Goal: Transaction & Acquisition: Obtain resource

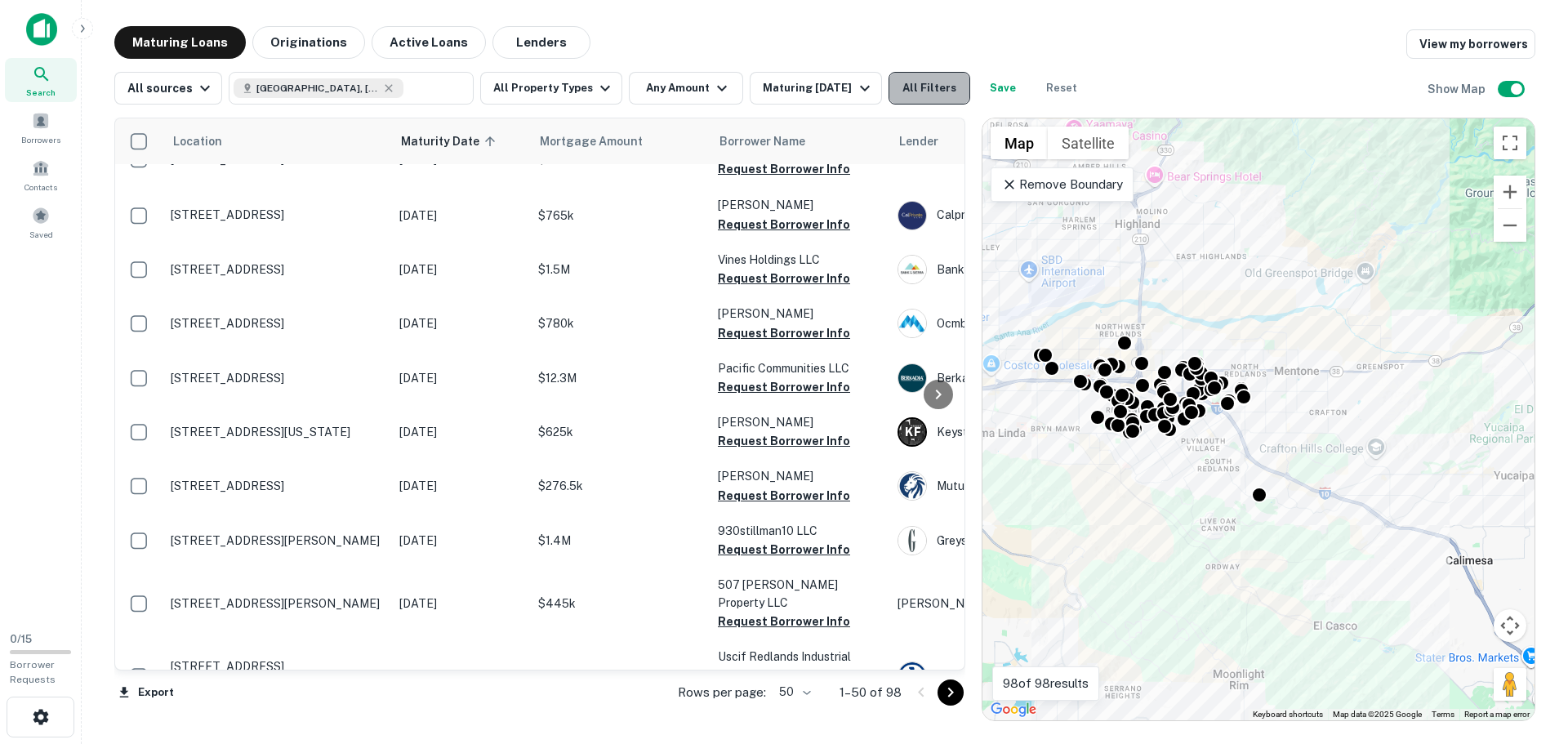
click at [902, 80] on button "All Filters" at bounding box center [929, 88] width 82 height 32
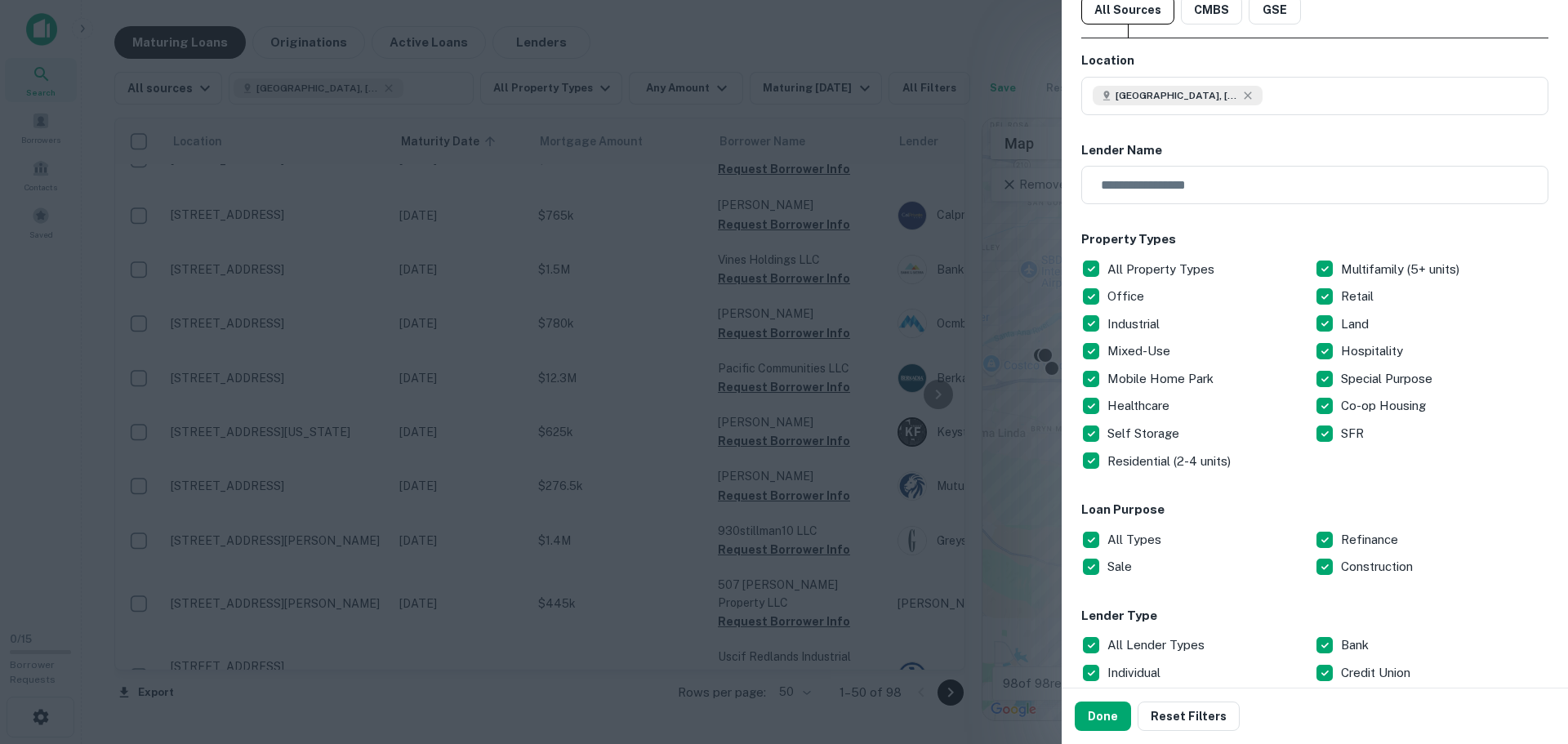
scroll to position [82, 0]
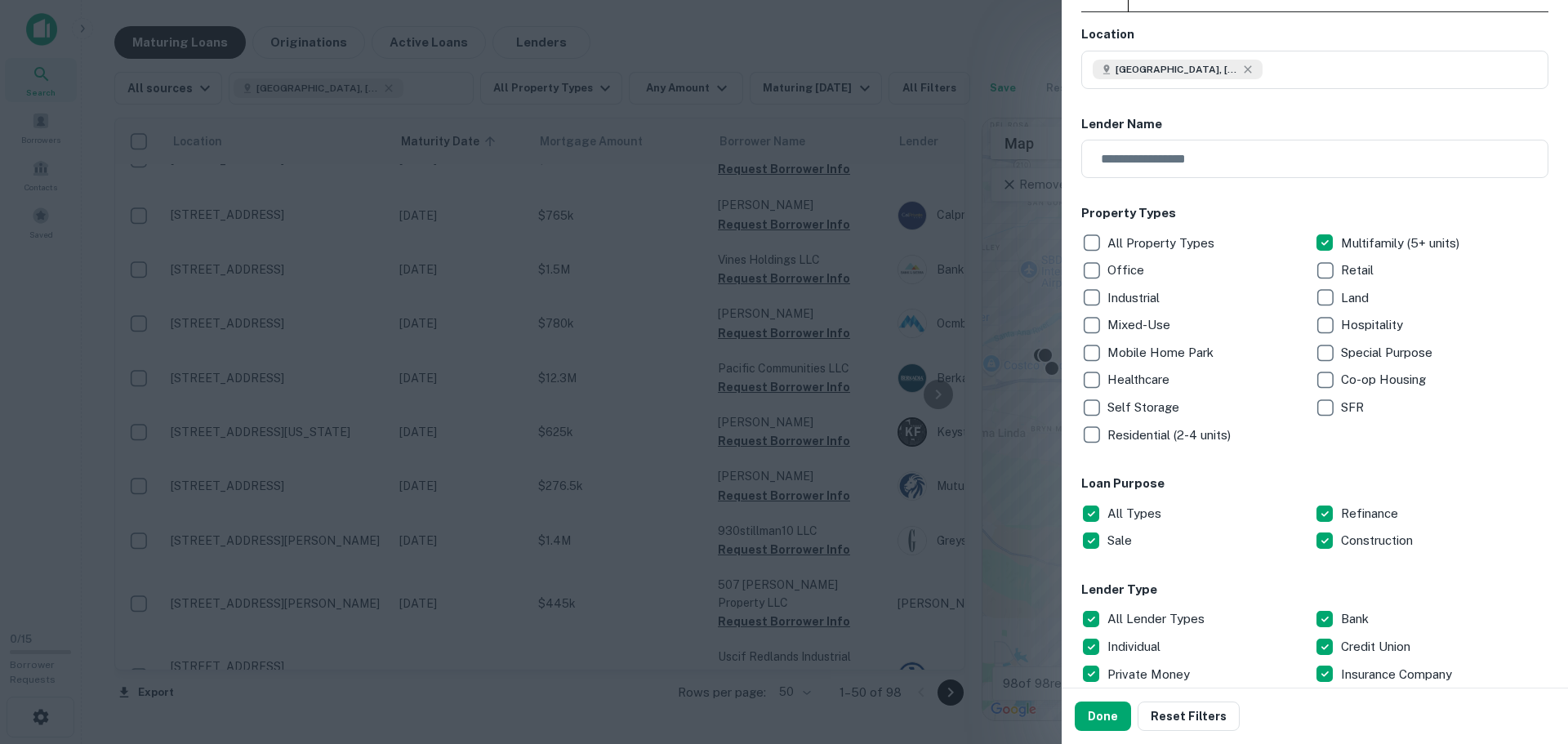
click at [1149, 425] on p "Residential (2-4 units)" at bounding box center [1170, 435] width 127 height 20
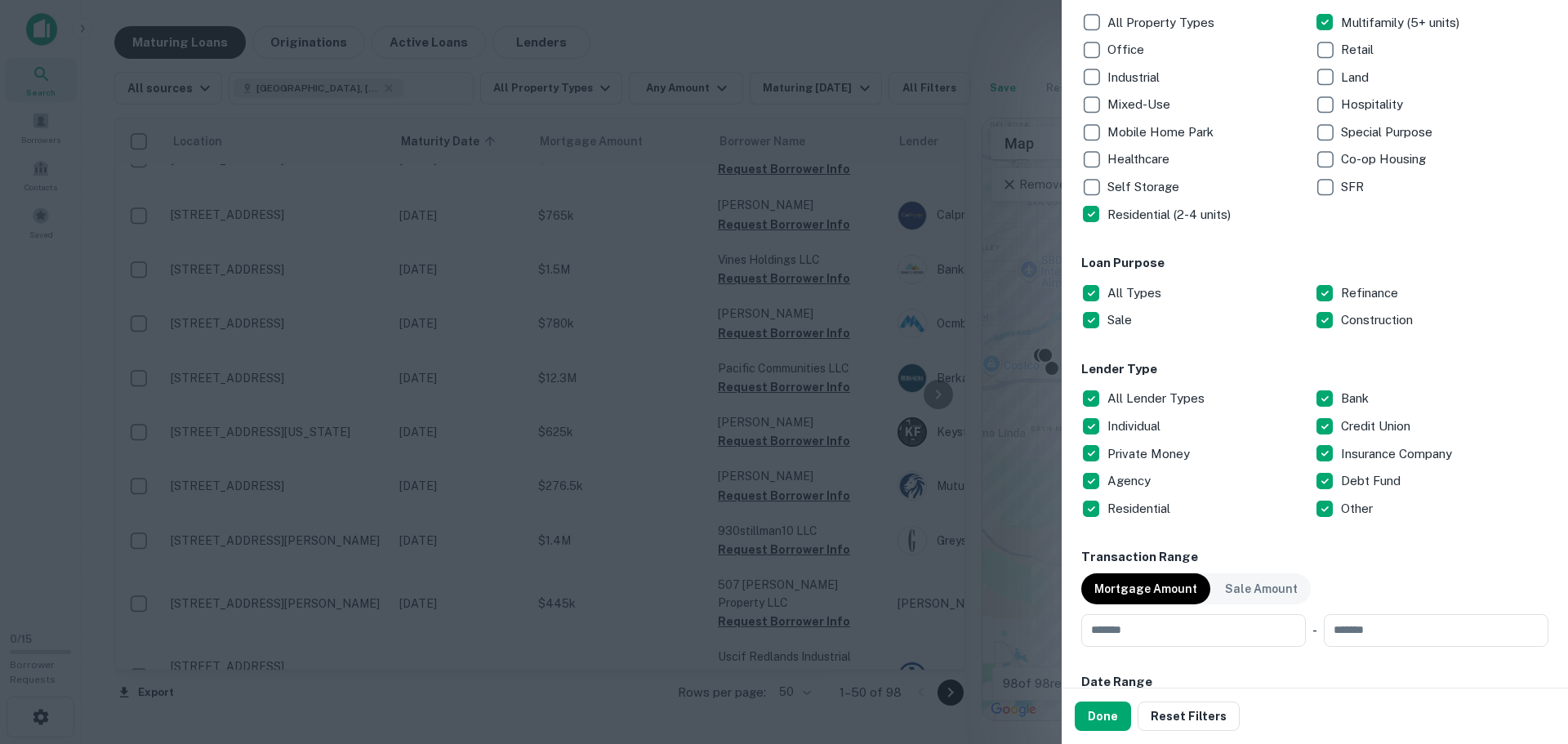
scroll to position [326, 0]
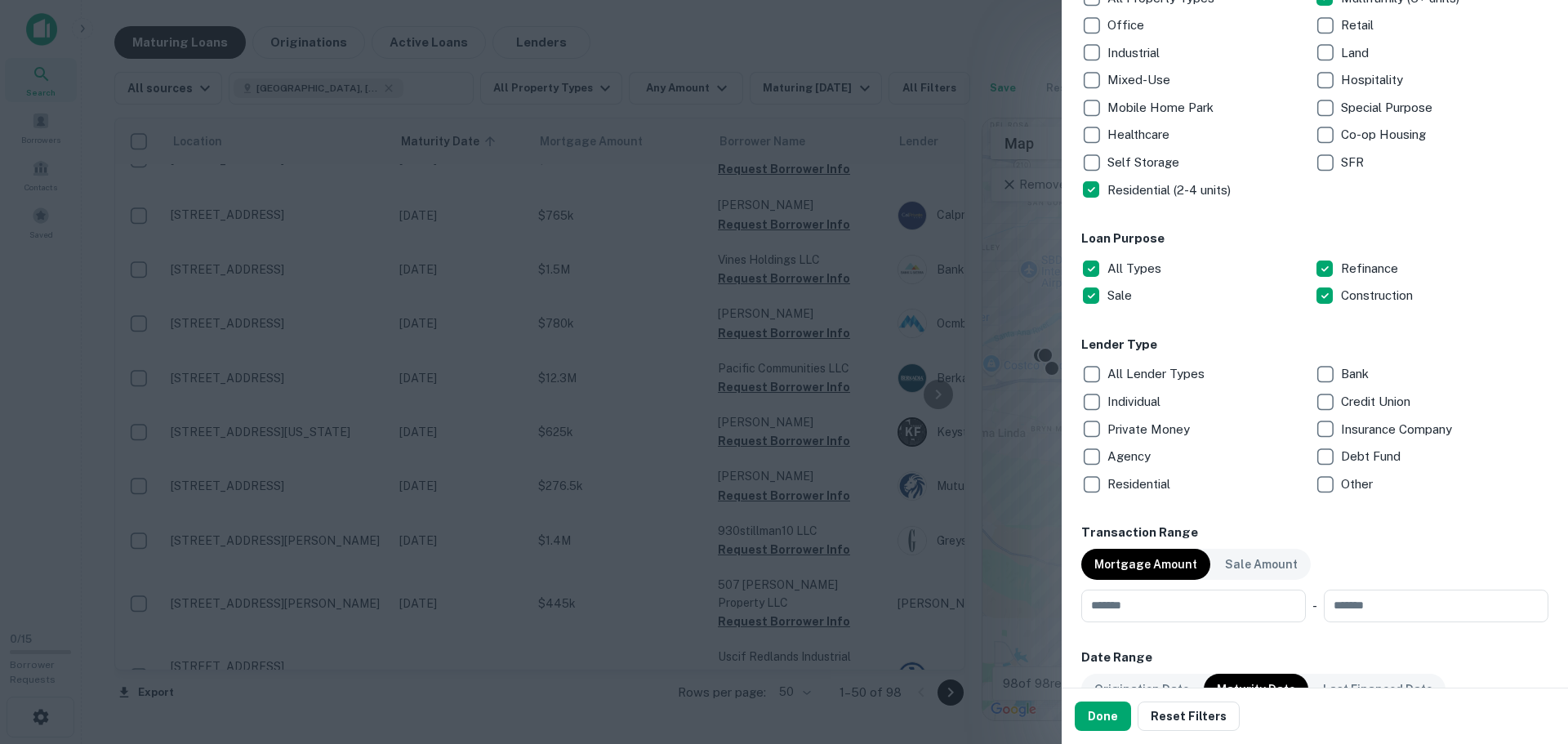
click at [1154, 426] on p "Private Money" at bounding box center [1149, 429] width 85 height 20
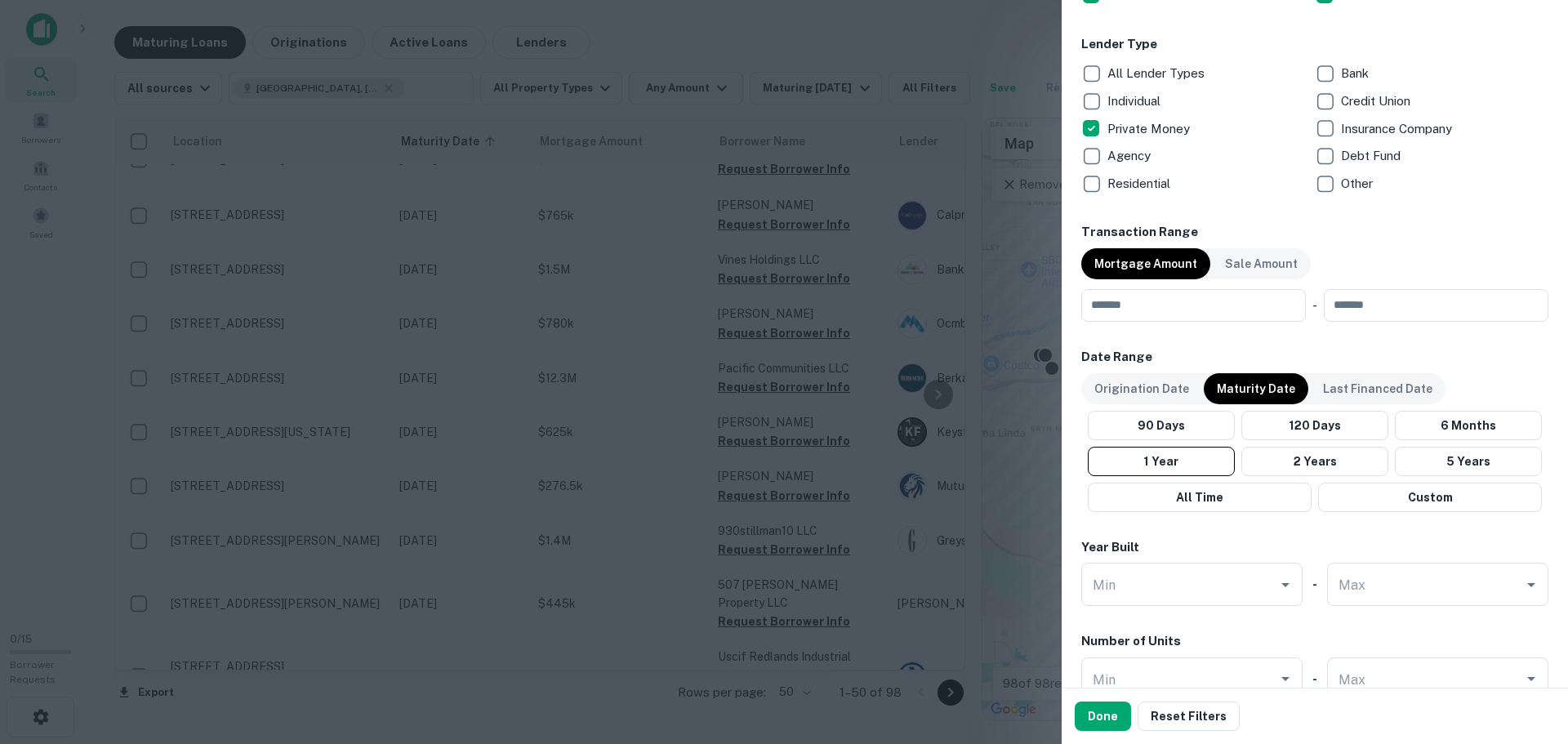
scroll to position [653, 0]
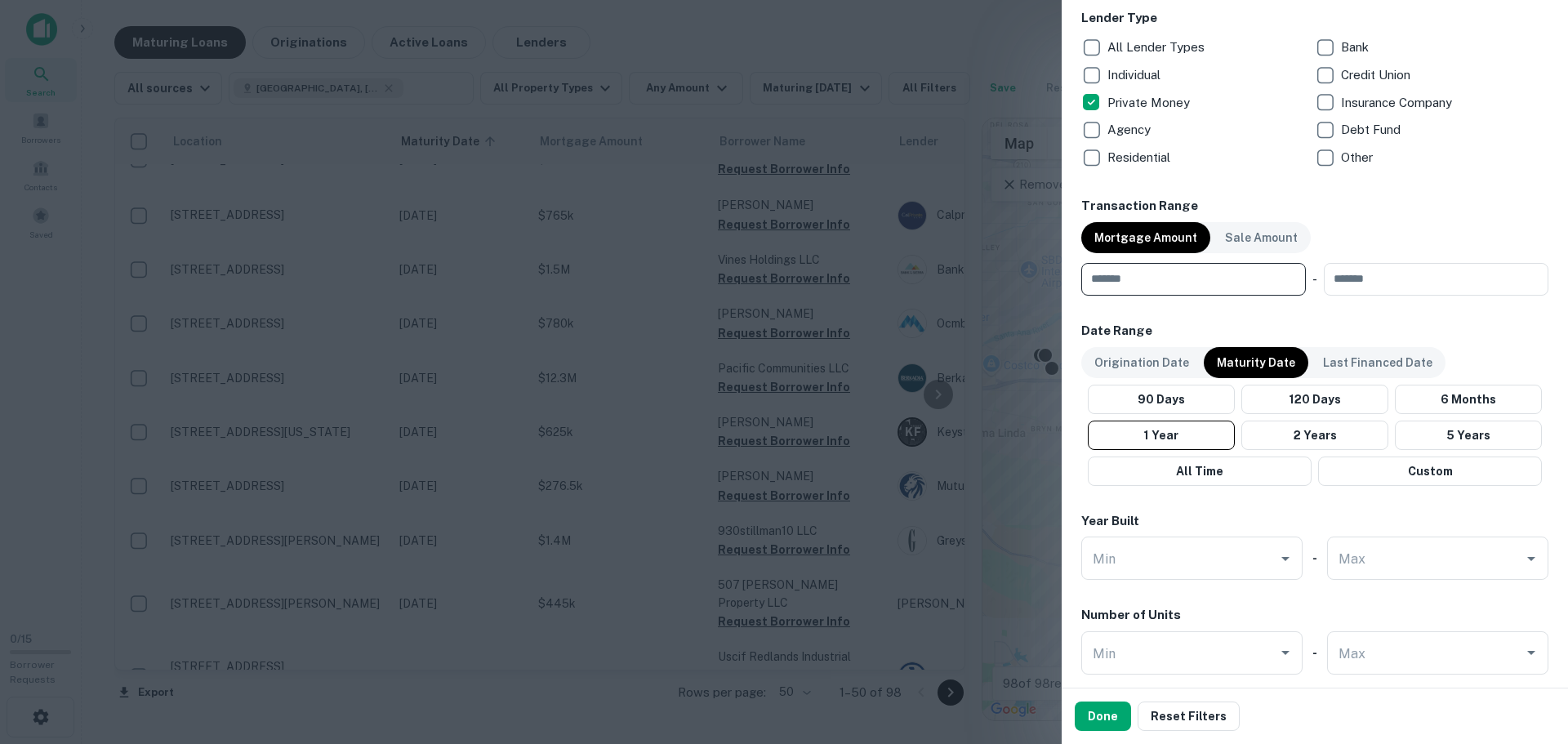
click at [1225, 274] on input "number" at bounding box center [1187, 278] width 213 height 32
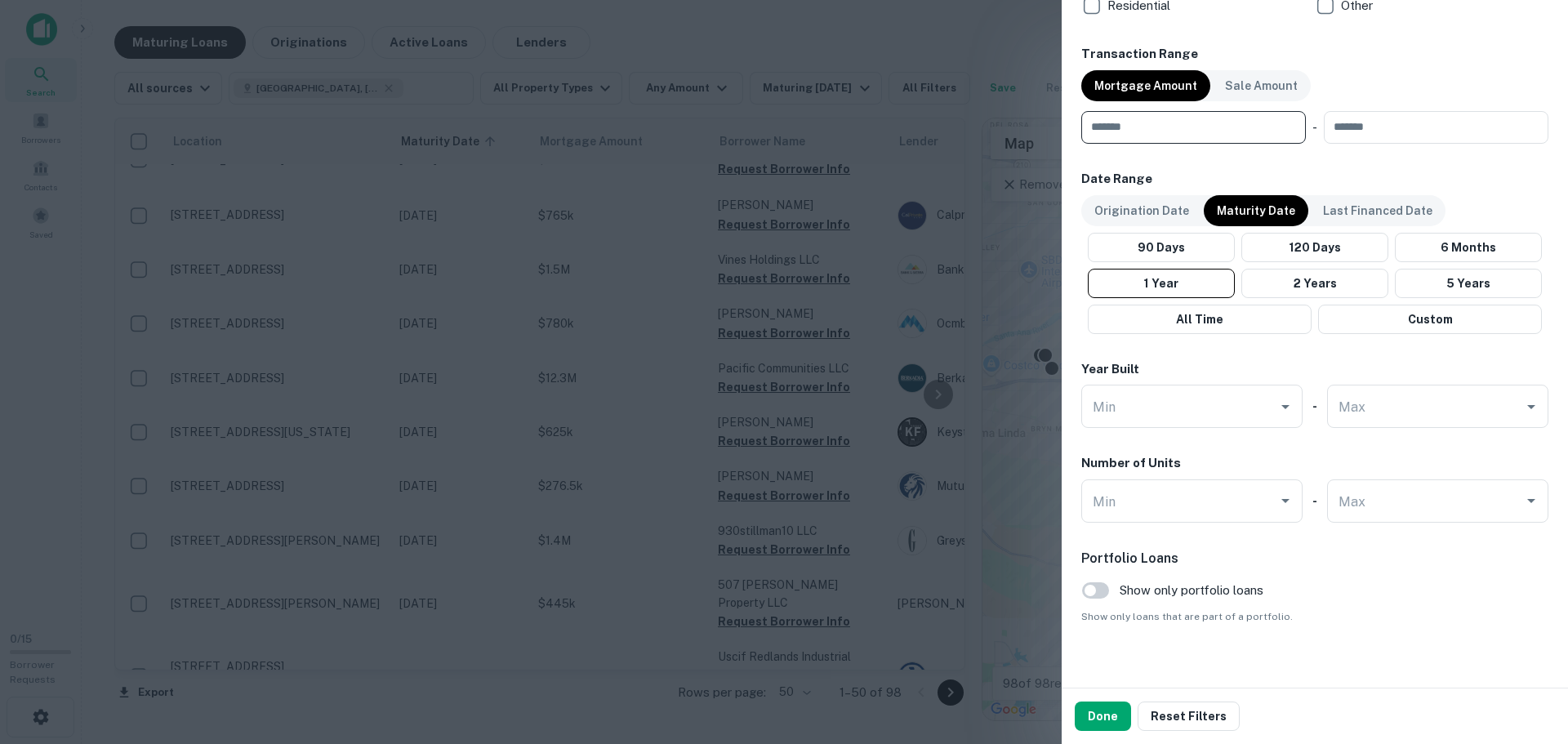
scroll to position [819, 0]
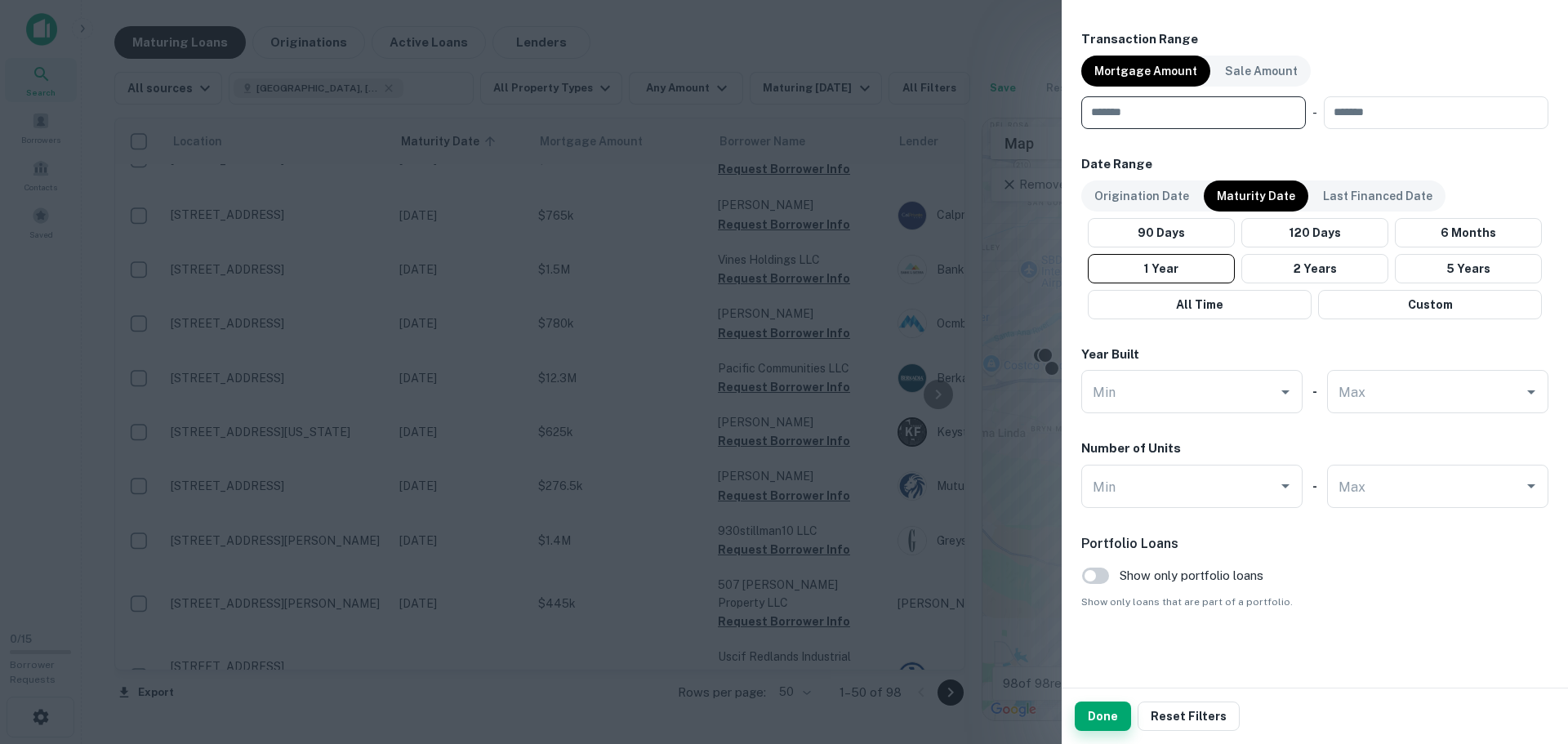
click at [1116, 712] on button "Done" at bounding box center [1103, 715] width 56 height 29
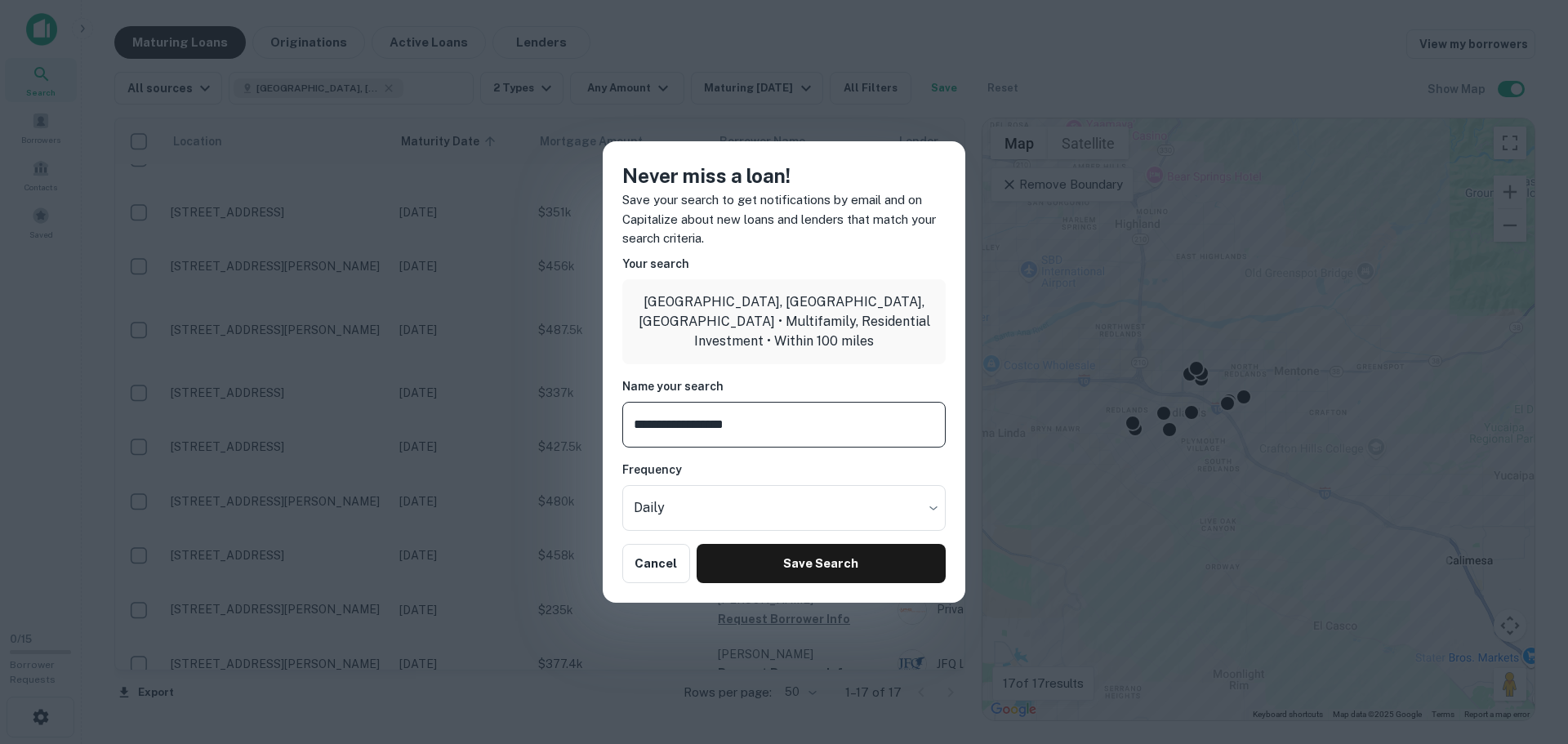
drag, startPoint x: 751, startPoint y: 423, endPoint x: 622, endPoint y: 423, distance: 129.0
click at [622, 423] on div "**********" at bounding box center [783, 371] width 362 height 461
click at [635, 423] on input "**********" at bounding box center [784, 424] width 323 height 46
click at [637, 422] on input "**********" at bounding box center [784, 424] width 323 height 46
click at [705, 421] on input "**********" at bounding box center [784, 424] width 323 height 46
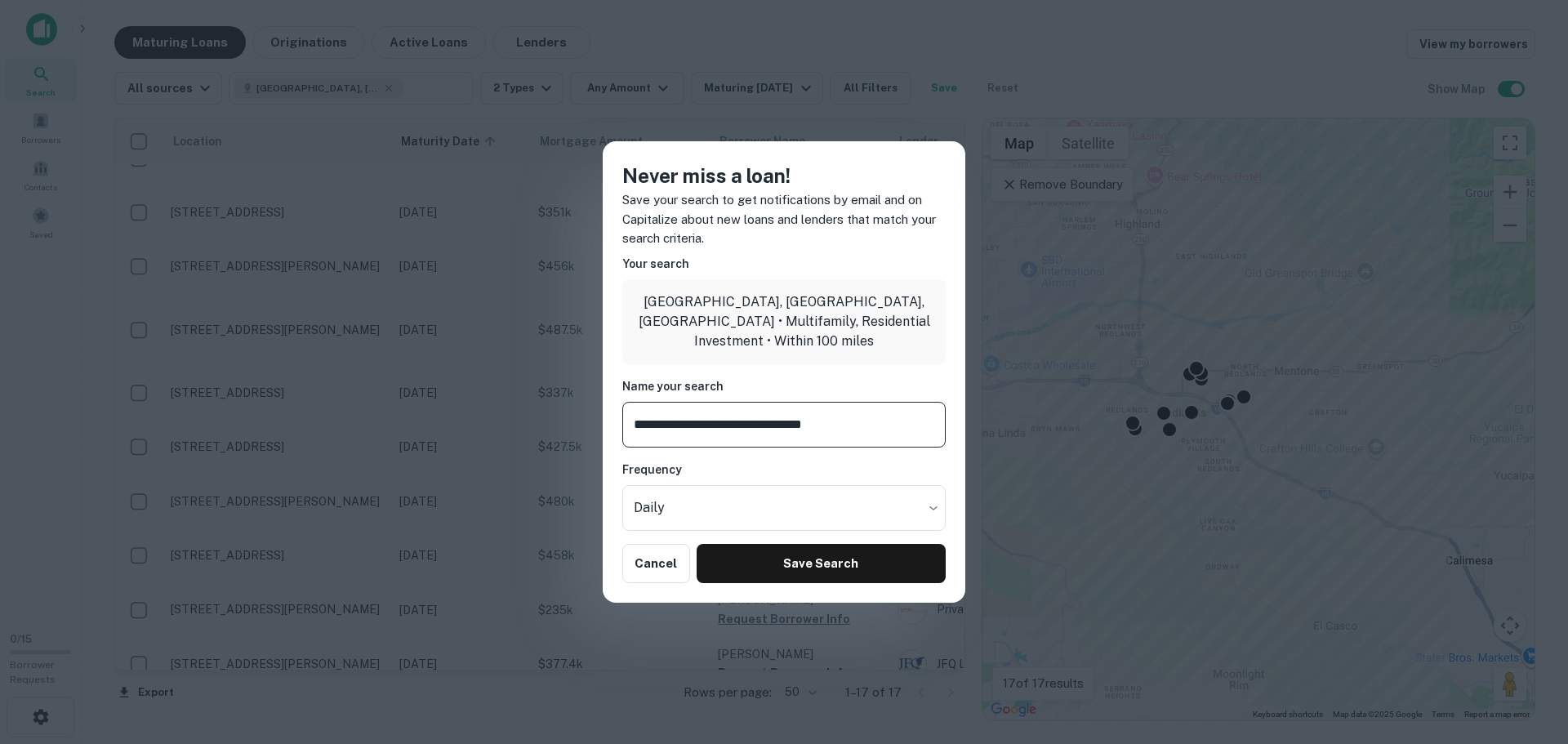
click at [709, 421] on input "**********" at bounding box center [784, 424] width 323 height 46
drag, startPoint x: 709, startPoint y: 421, endPoint x: 693, endPoint y: 421, distance: 16.0
click at [693, 421] on input "**********" at bounding box center [784, 424] width 323 height 46
type input "**********"
click at [813, 553] on button "Save Search" at bounding box center [820, 563] width 249 height 39
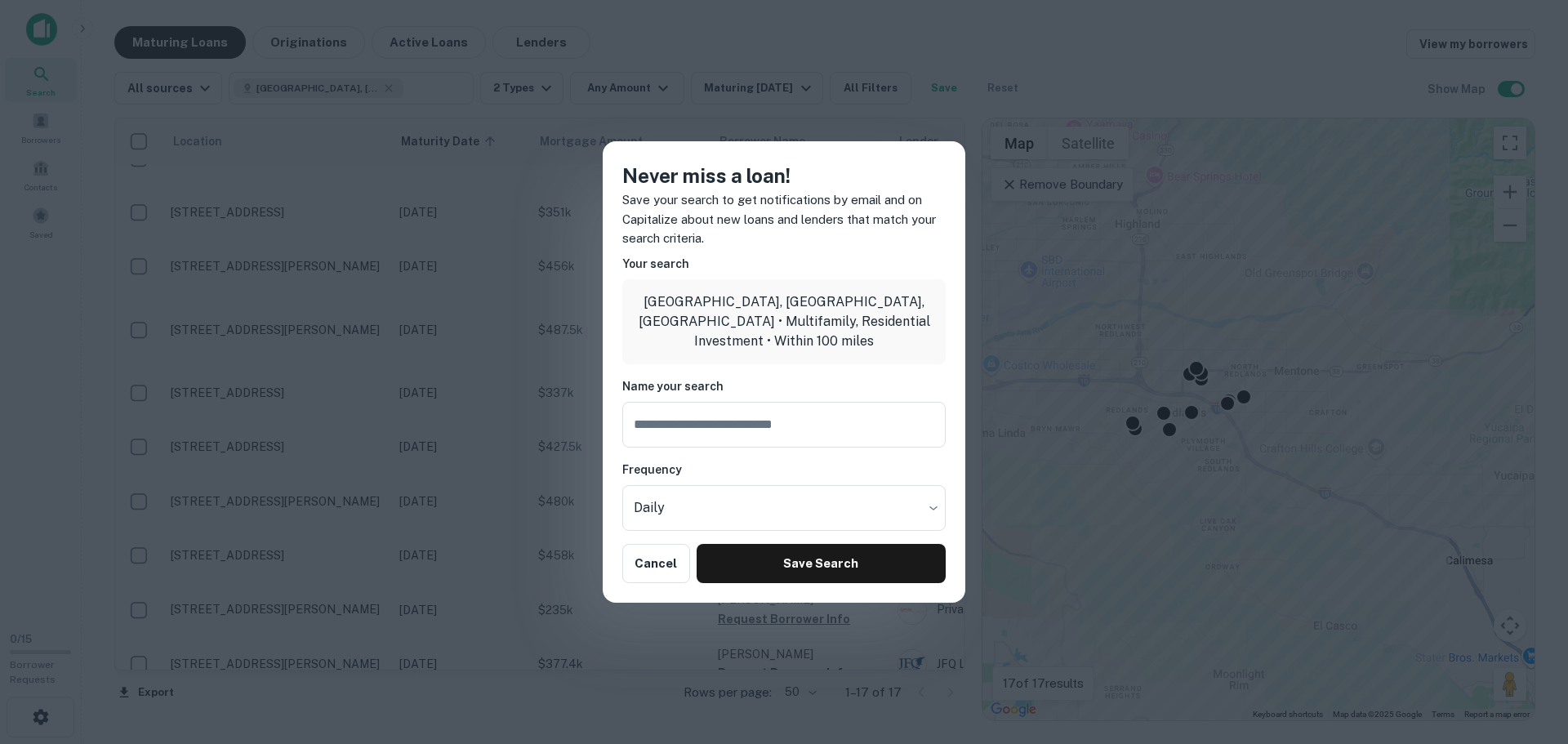
click at [1174, 414] on div "Never miss a loan! Save your search to get notifications by email and on Capita…" at bounding box center [784, 372] width 1568 height 744
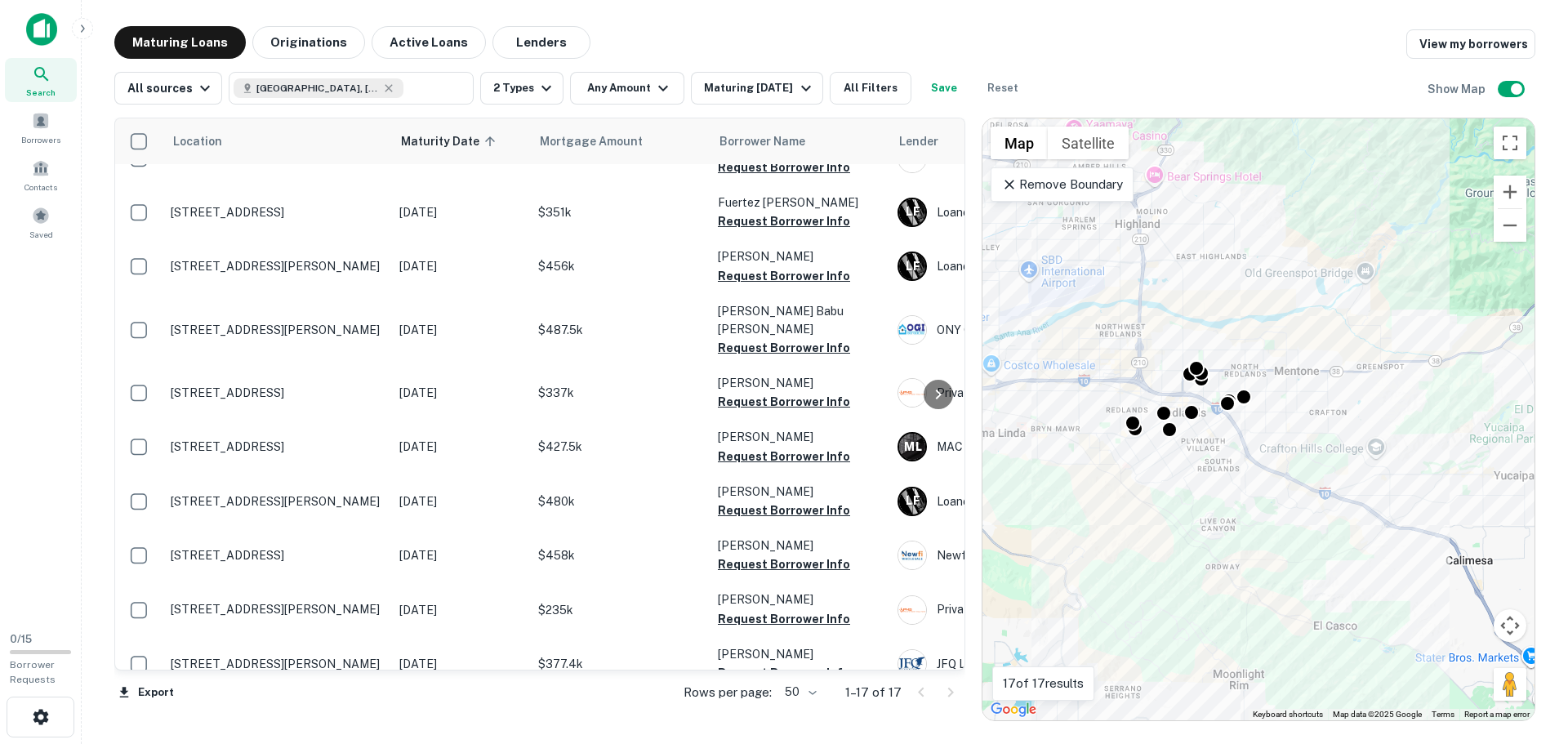
click at [1199, 429] on div "To activate drag with keyboard, press Alt + Enter. Once in keyboard drag state,…" at bounding box center [1258, 419] width 552 height 601
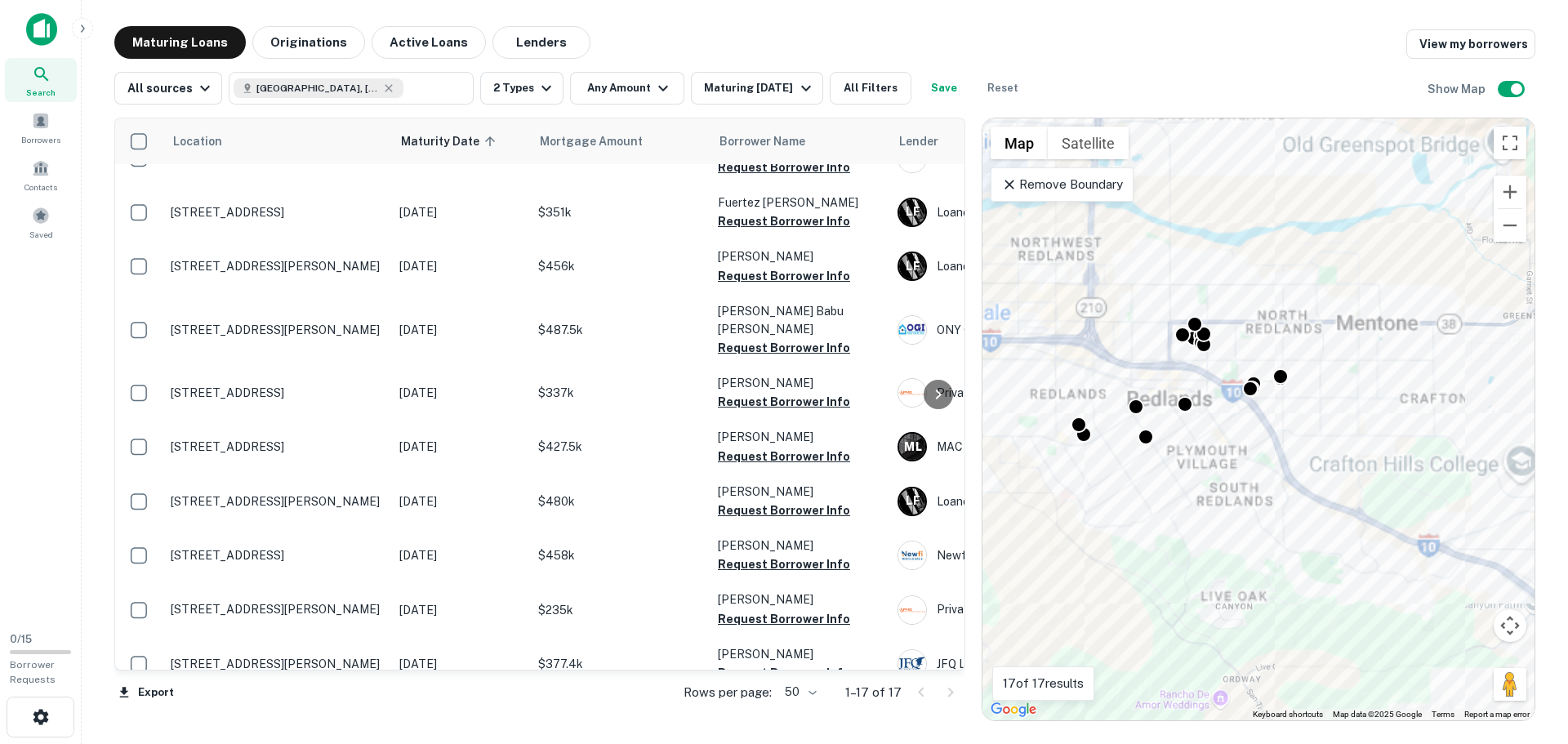
click at [1199, 429] on div "To activate drag with keyboard, press Alt + Enter. Once in keyboard drag state,…" at bounding box center [1258, 419] width 552 height 601
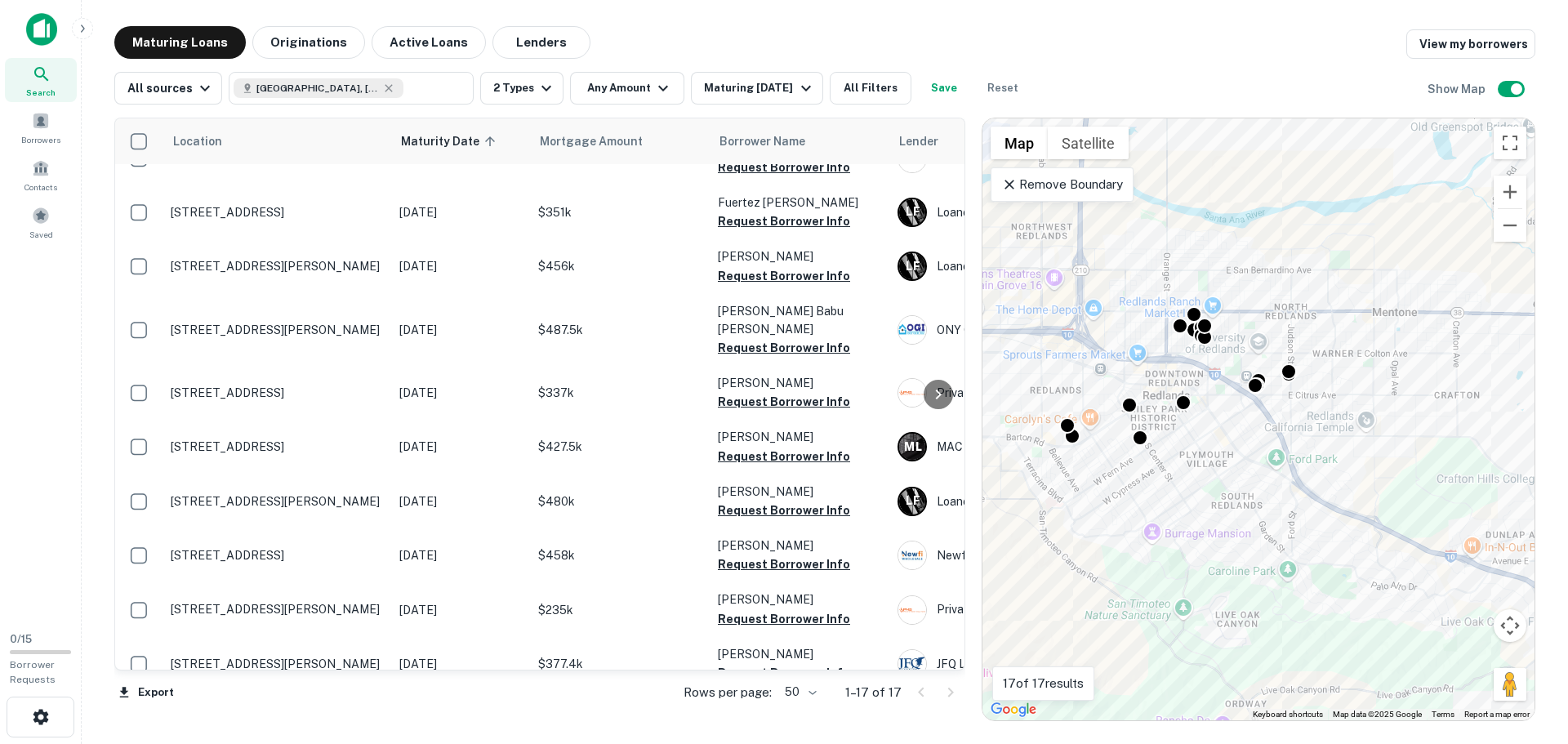
click at [1199, 429] on div "To activate drag with keyboard, press Alt + Enter. Once in keyboard drag state,…" at bounding box center [1258, 419] width 552 height 601
click at [1076, 454] on div "To activate drag with keyboard, press Alt + Enter. Once in keyboard drag state,…" at bounding box center [1258, 419] width 552 height 601
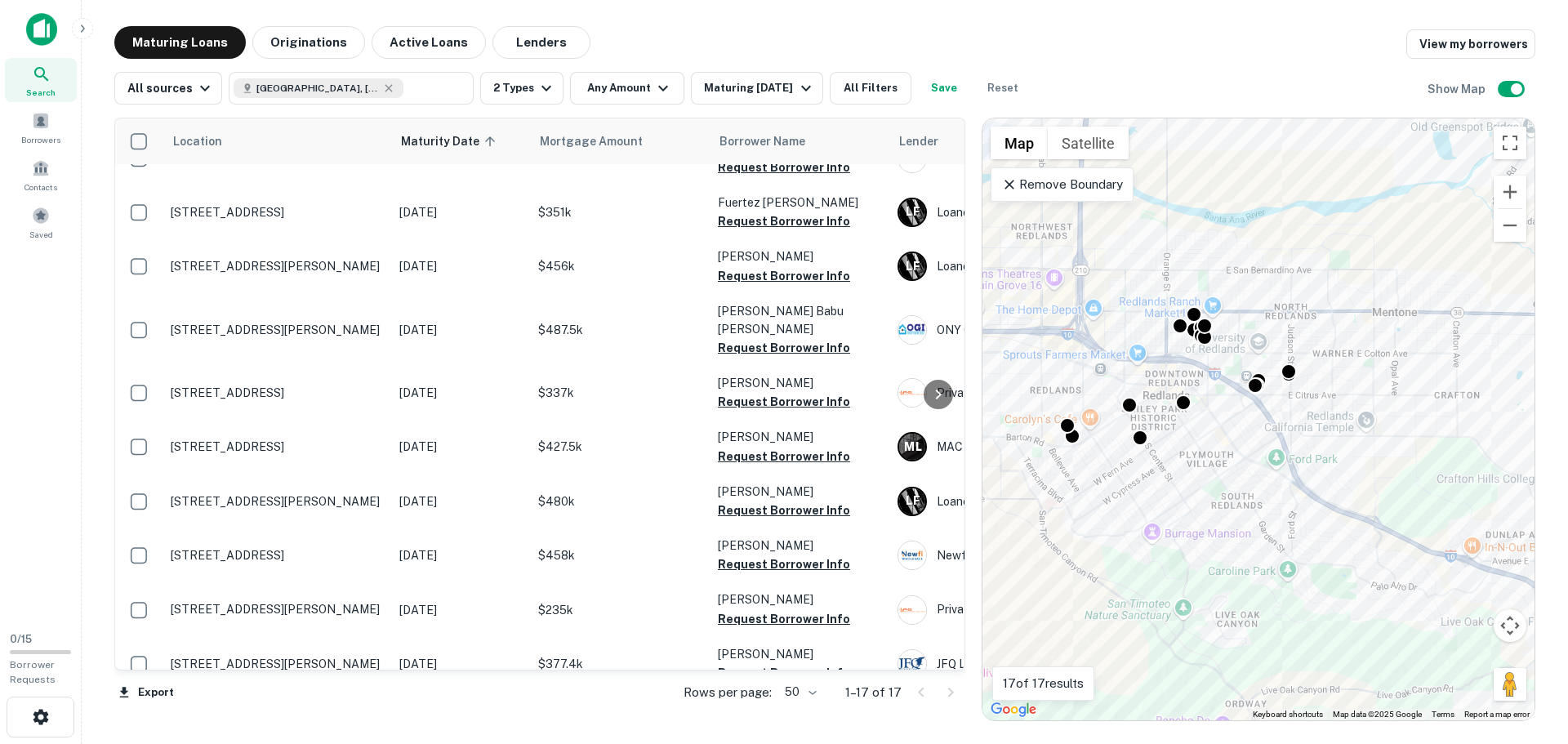
click at [1076, 454] on div "To activate drag with keyboard, press Alt + Enter. Once in keyboard drag state,…" at bounding box center [1258, 419] width 552 height 601
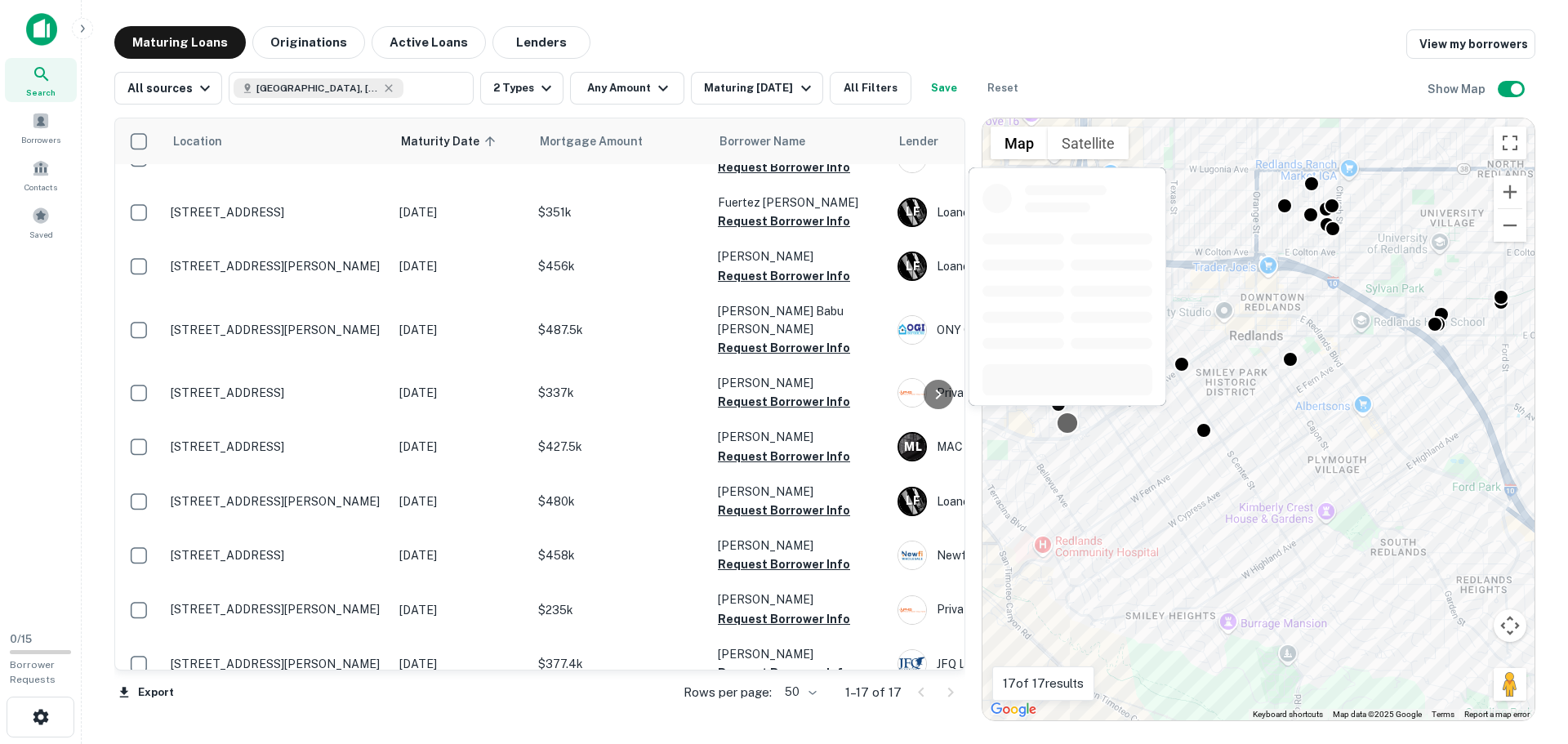
click at [1068, 425] on div at bounding box center [1067, 423] width 24 height 24
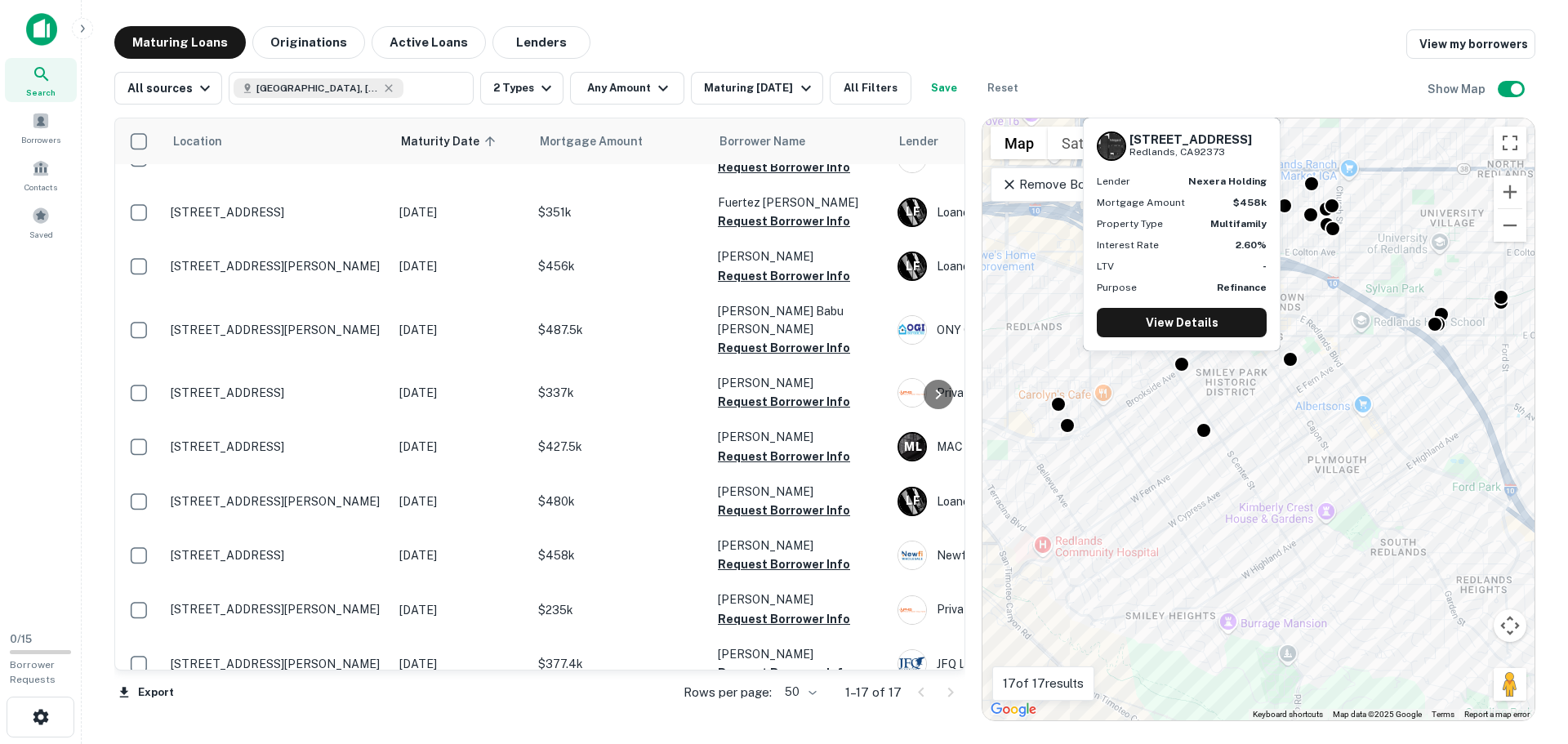
click at [1177, 355] on div "[STREET_ADDRESS] Lender nexera holding Mortgage Amount $458k Property Type Mult…" at bounding box center [1181, 239] width 201 height 247
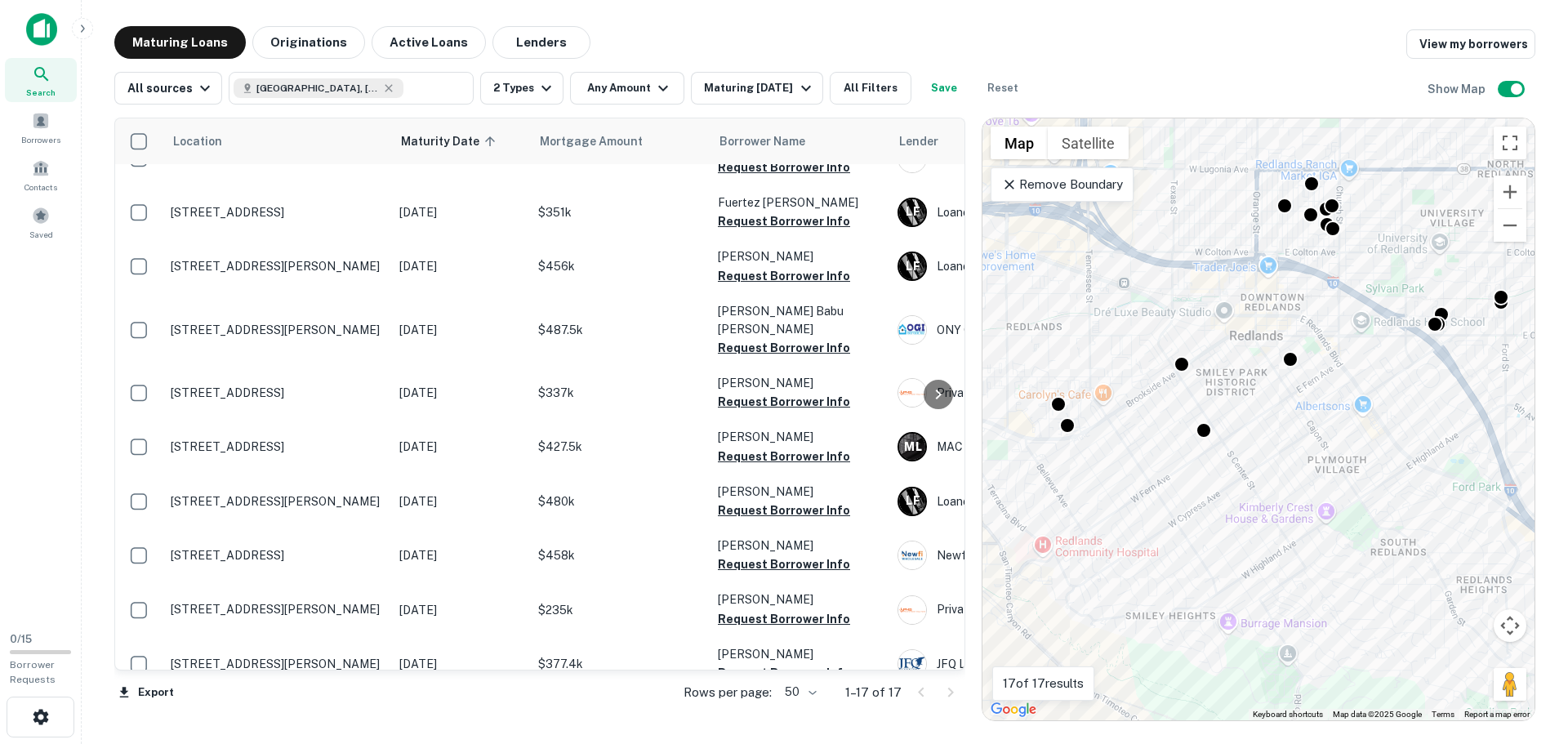
click at [1174, 356] on div at bounding box center [1182, 365] width 17 height 17
click at [1181, 359] on div at bounding box center [1182, 361] width 24 height 24
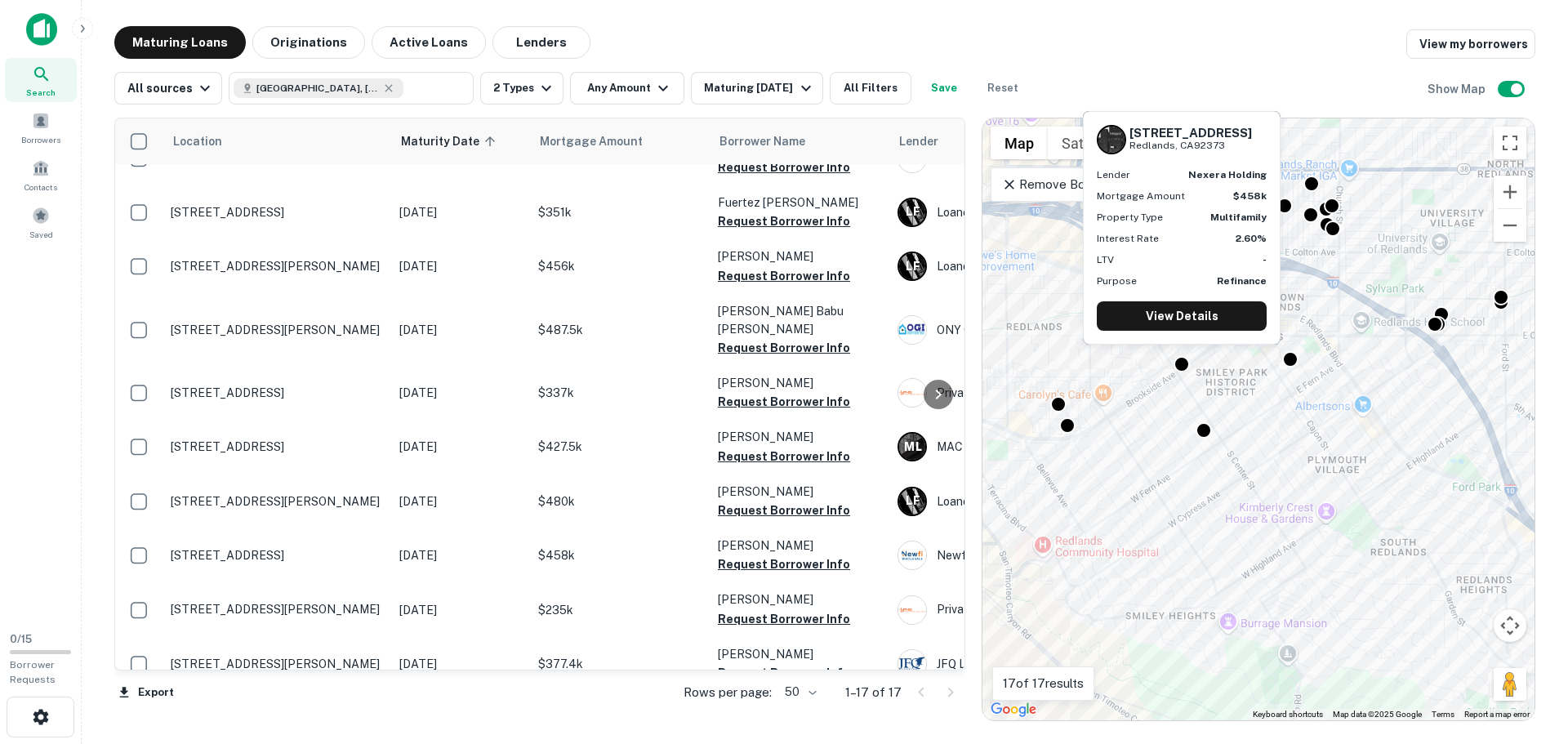
click at [1191, 300] on div "[STREET_ADDRESS] Lender nexera holding Mortgage Amount $458k Property Type Mult…" at bounding box center [1181, 228] width 196 height 232
click at [1196, 312] on link "View Details" at bounding box center [1181, 316] width 170 height 29
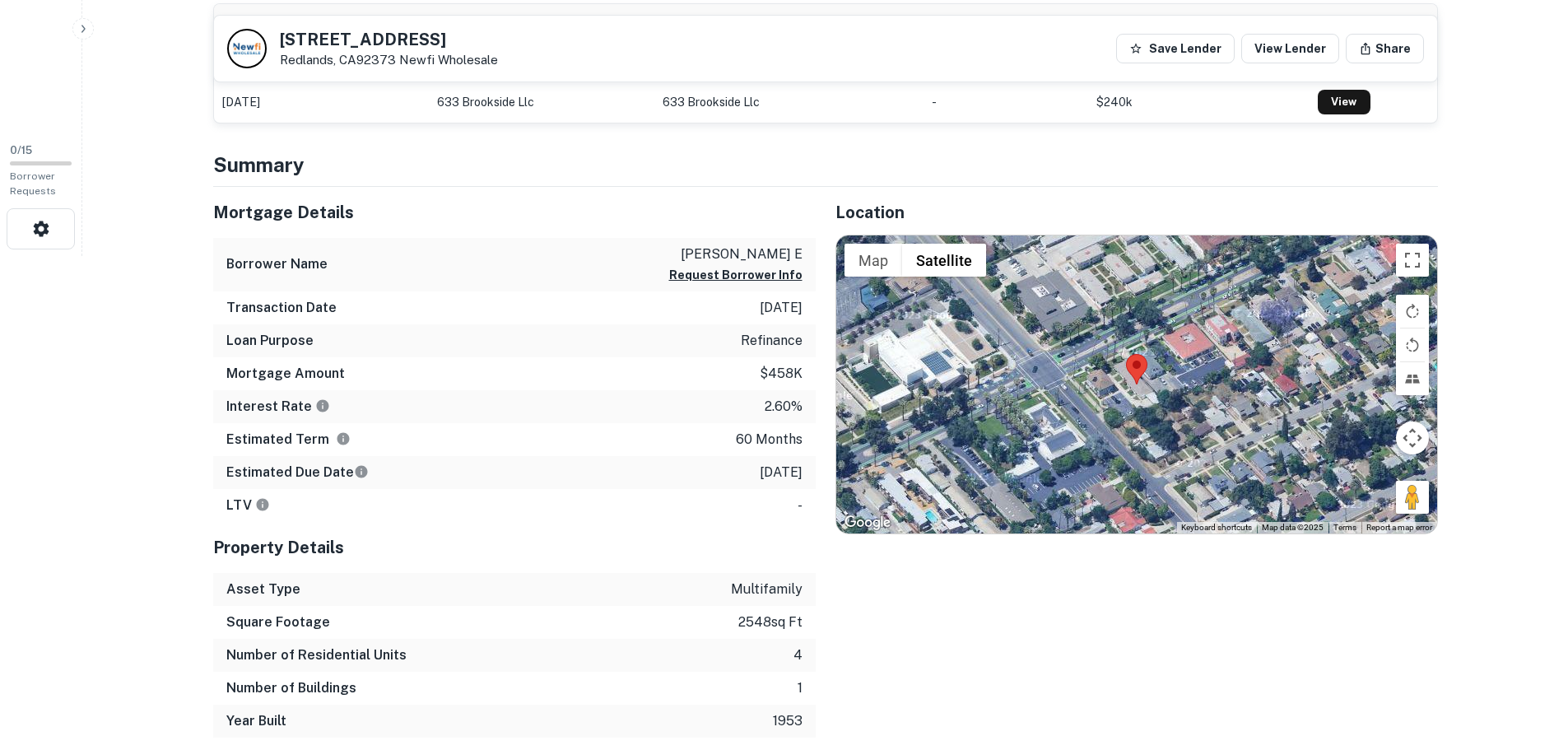
scroll to position [576, 0]
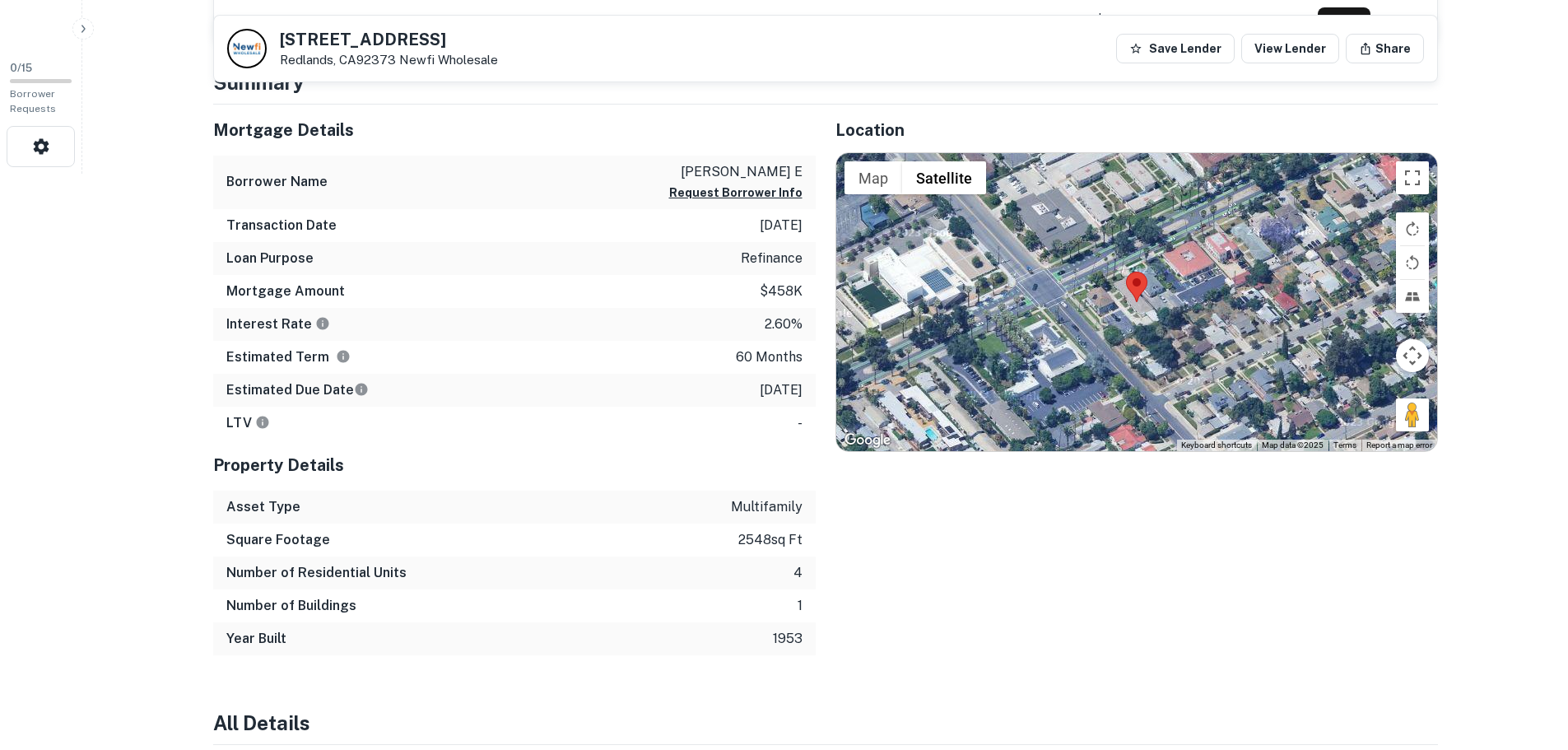
click at [1151, 329] on div at bounding box center [1136, 302] width 601 height 298
click at [1141, 313] on div at bounding box center [1136, 302] width 601 height 298
click at [1140, 313] on div at bounding box center [1136, 302] width 601 height 298
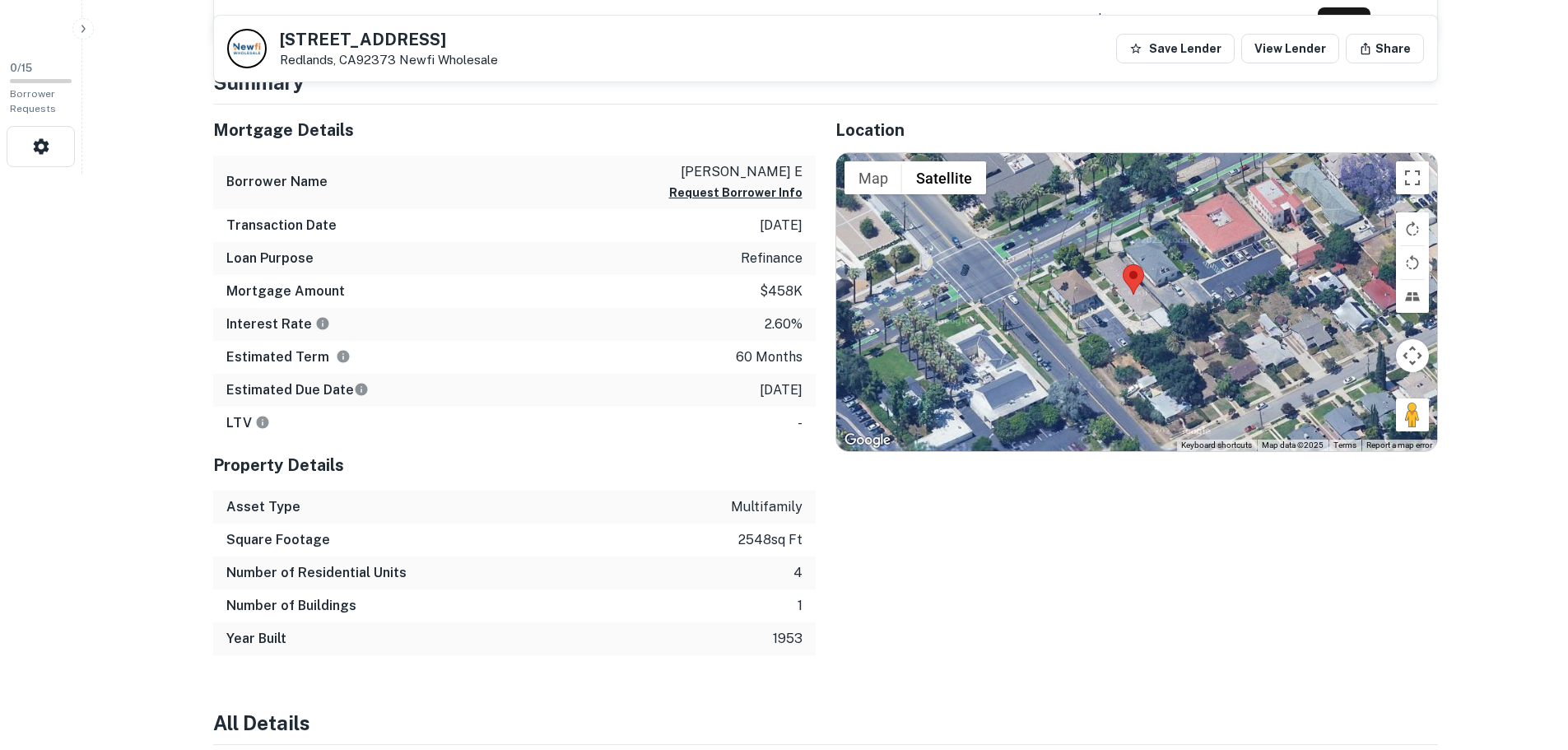
click at [1140, 313] on div at bounding box center [1136, 302] width 601 height 298
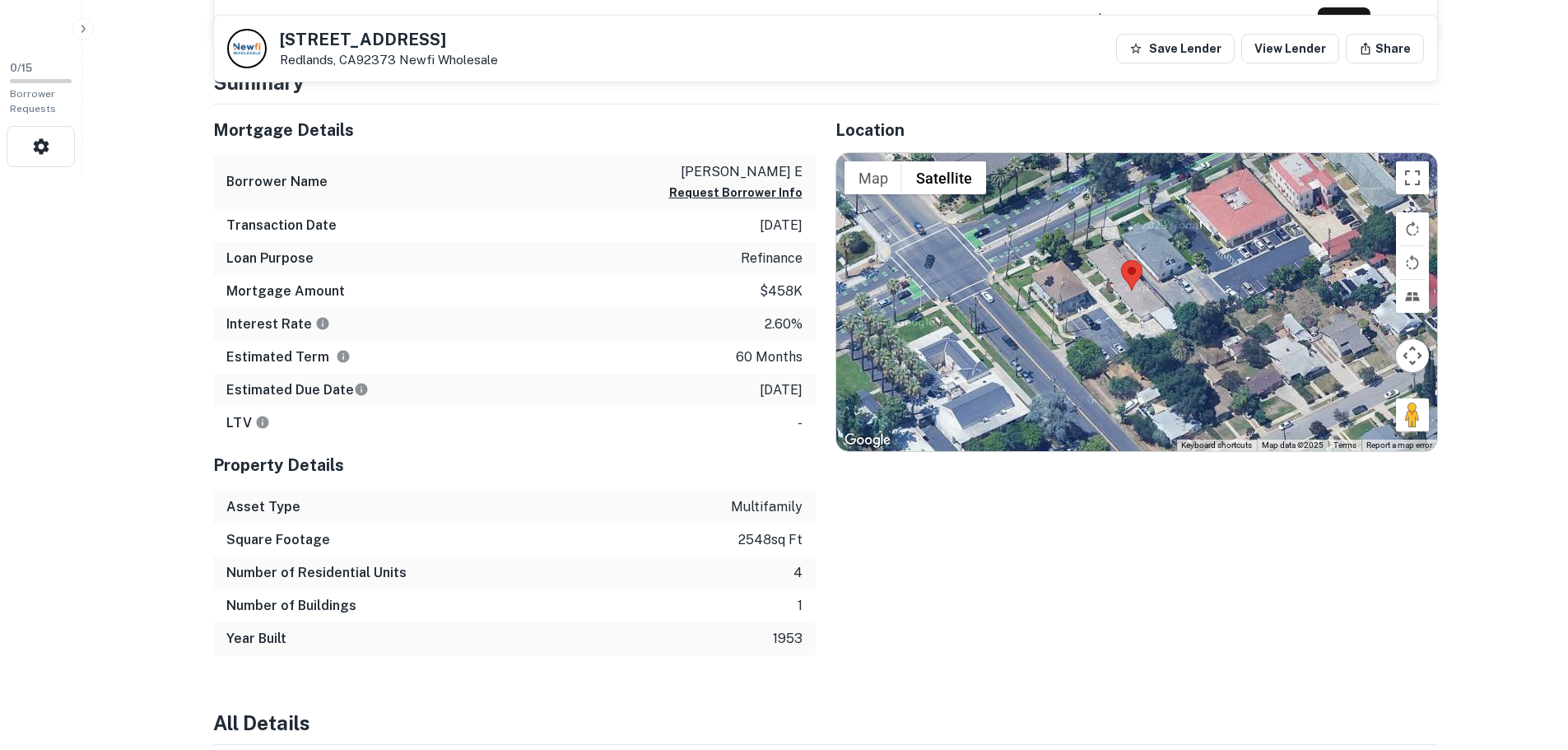
click at [1140, 313] on div at bounding box center [1136, 302] width 601 height 298
click at [1108, 303] on div at bounding box center [1136, 302] width 601 height 298
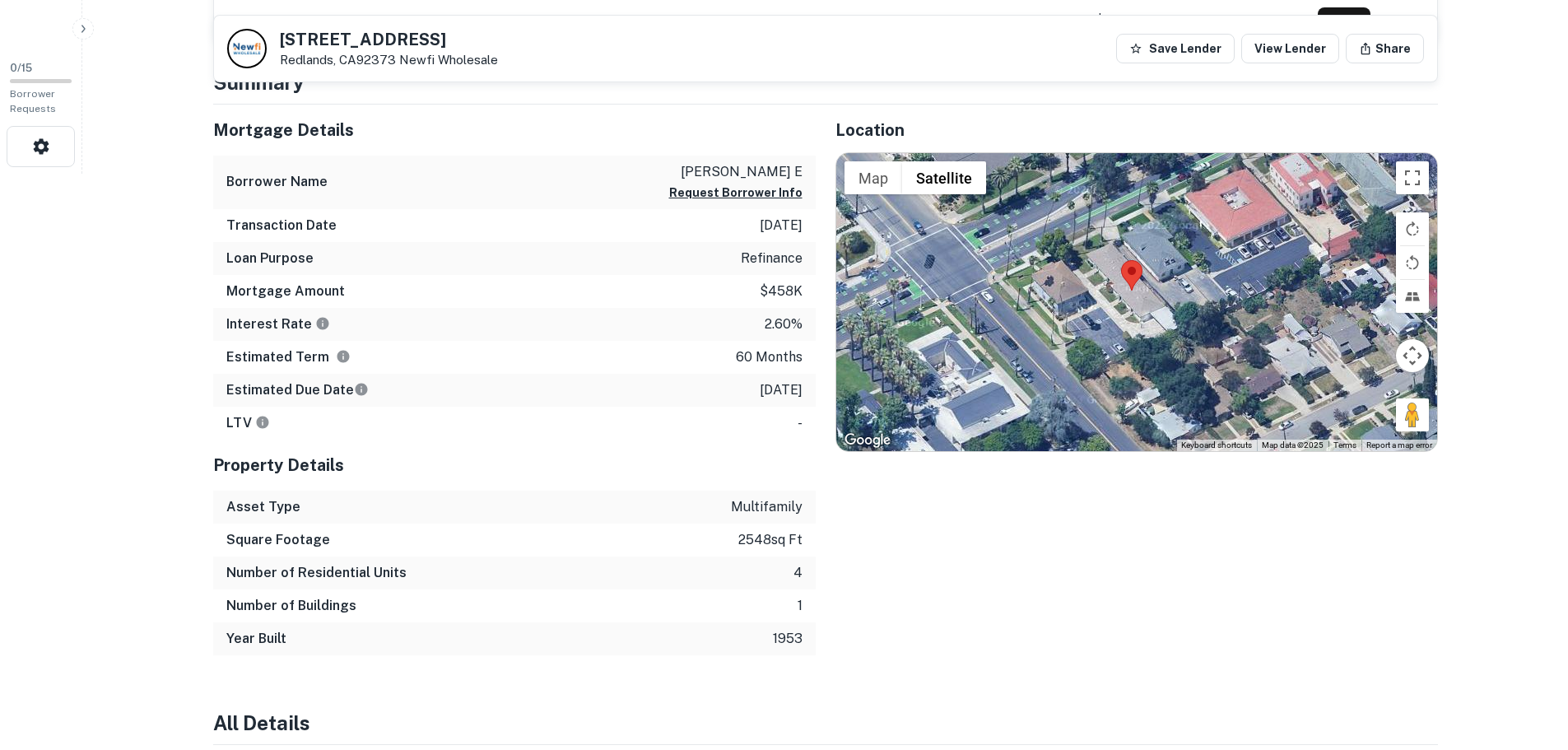
click at [1108, 303] on div at bounding box center [1136, 302] width 601 height 298
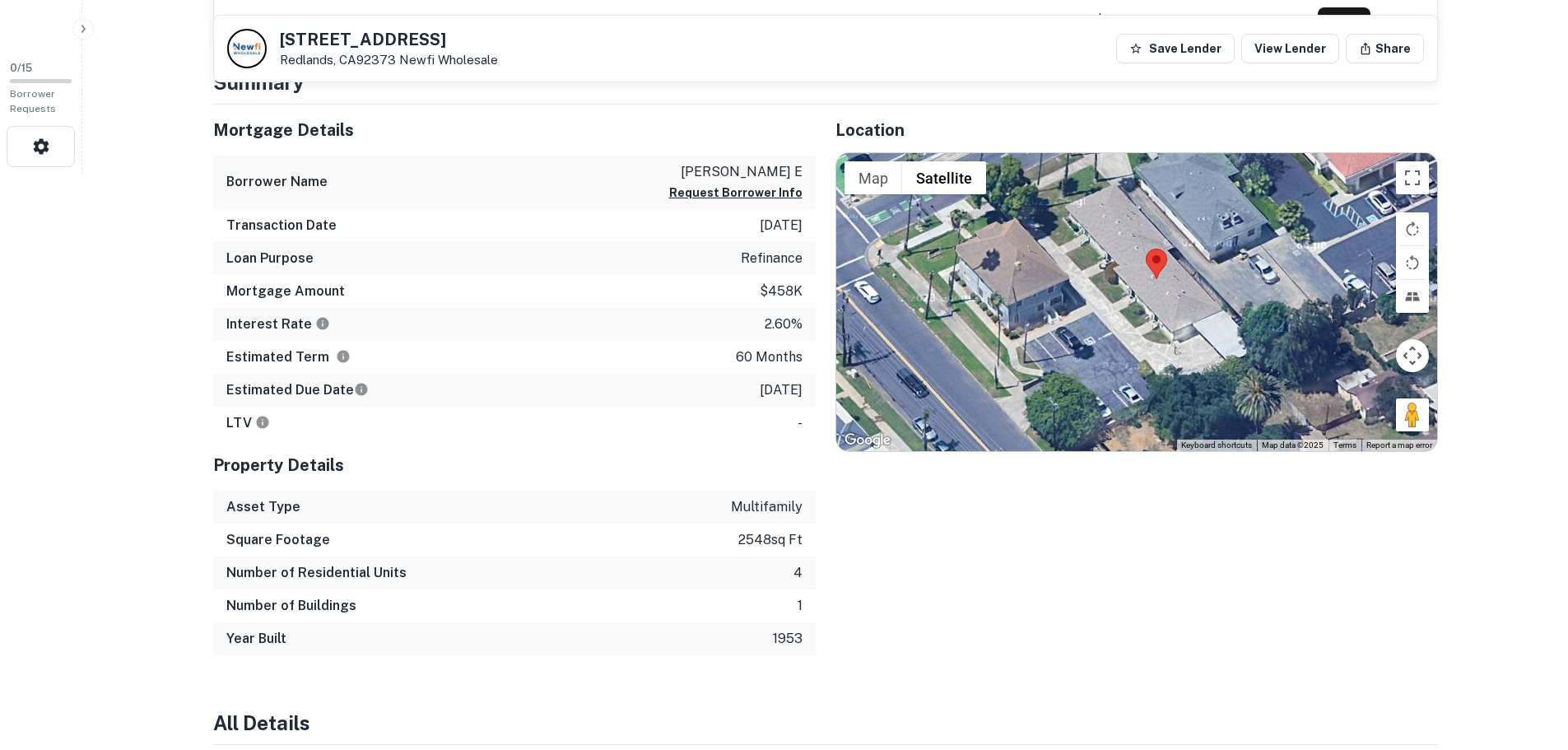
click at [1147, 317] on div at bounding box center [1136, 302] width 601 height 298
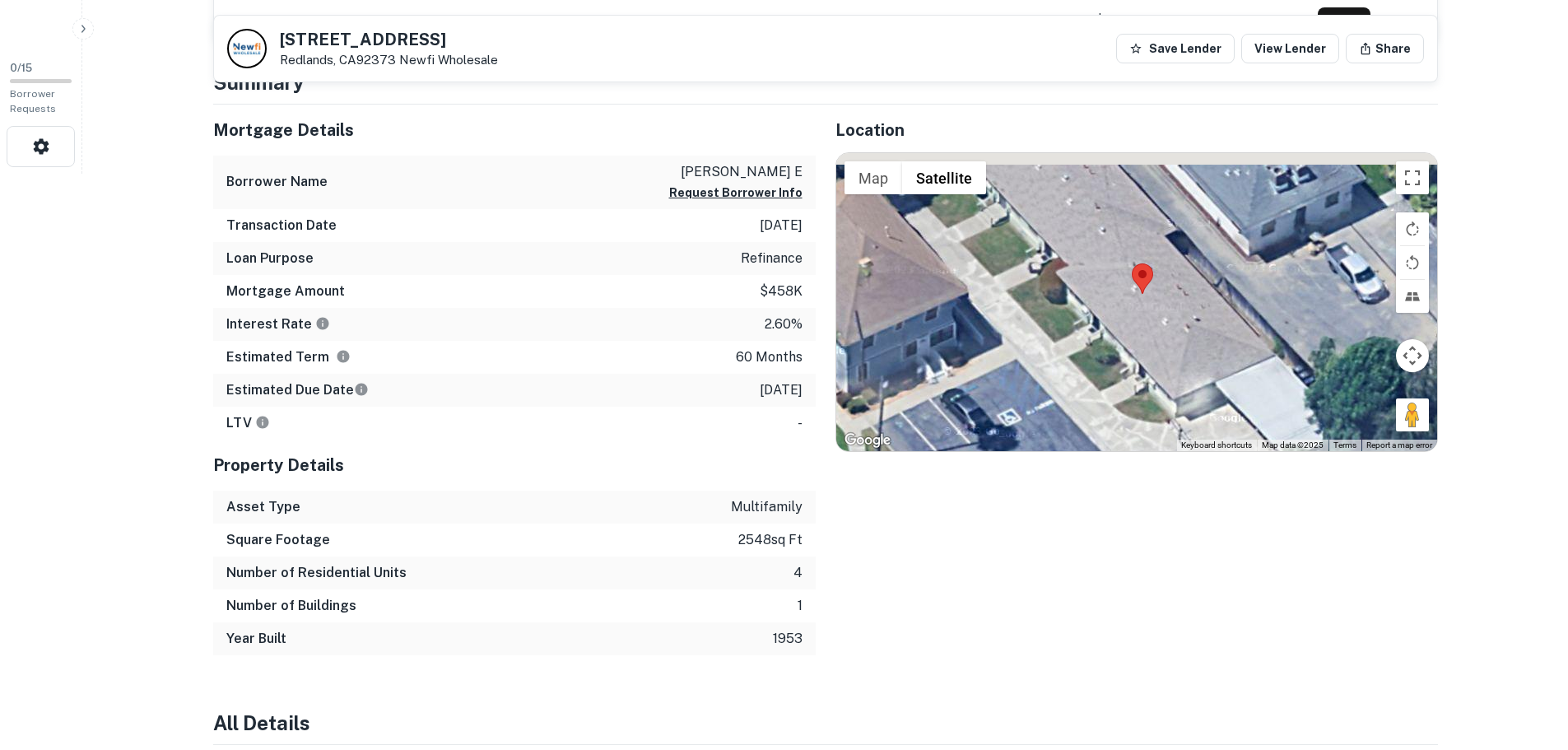
drag, startPoint x: 1138, startPoint y: 320, endPoint x: 1114, endPoint y: 378, distance: 62.8
click at [1114, 378] on div at bounding box center [1136, 302] width 601 height 298
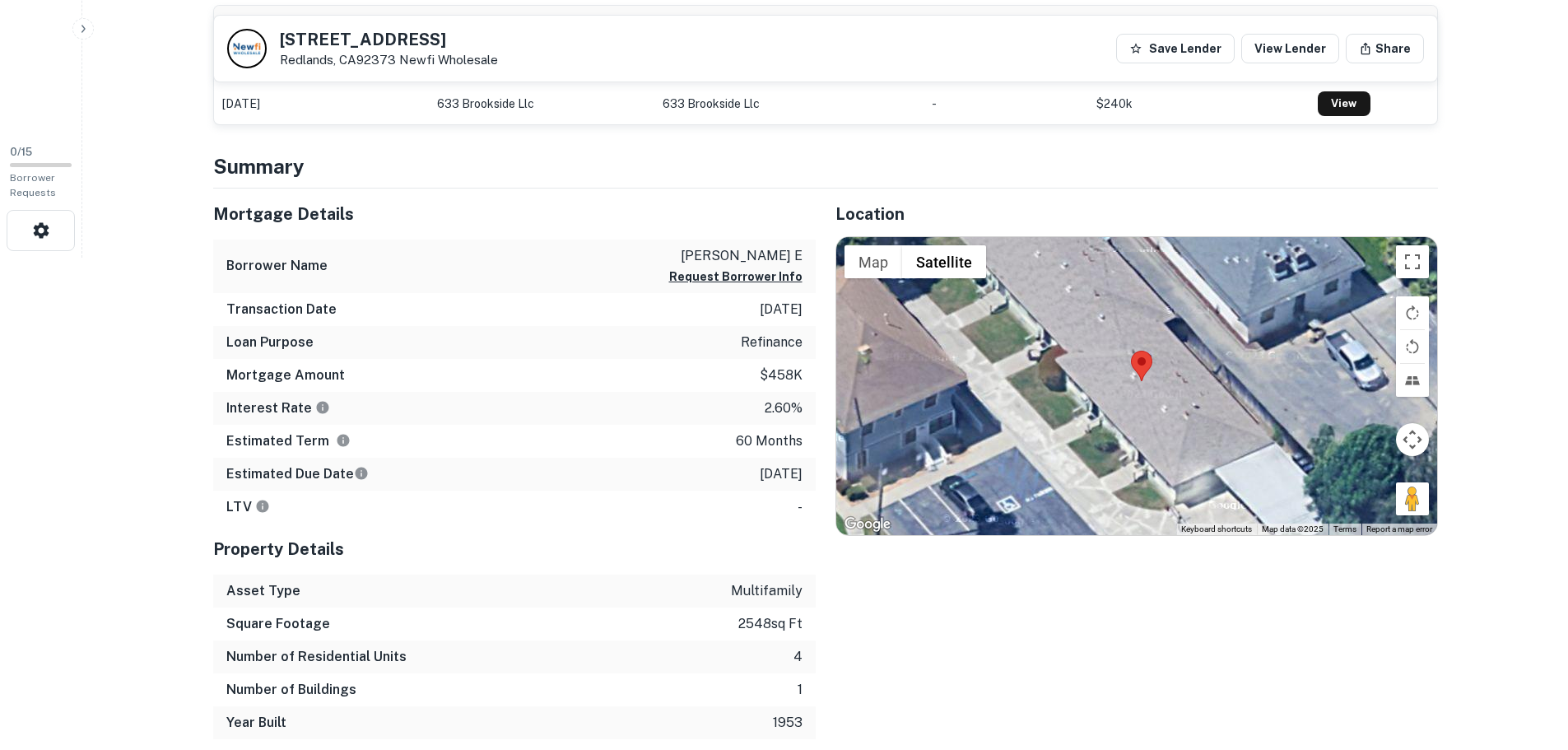
scroll to position [494, 0]
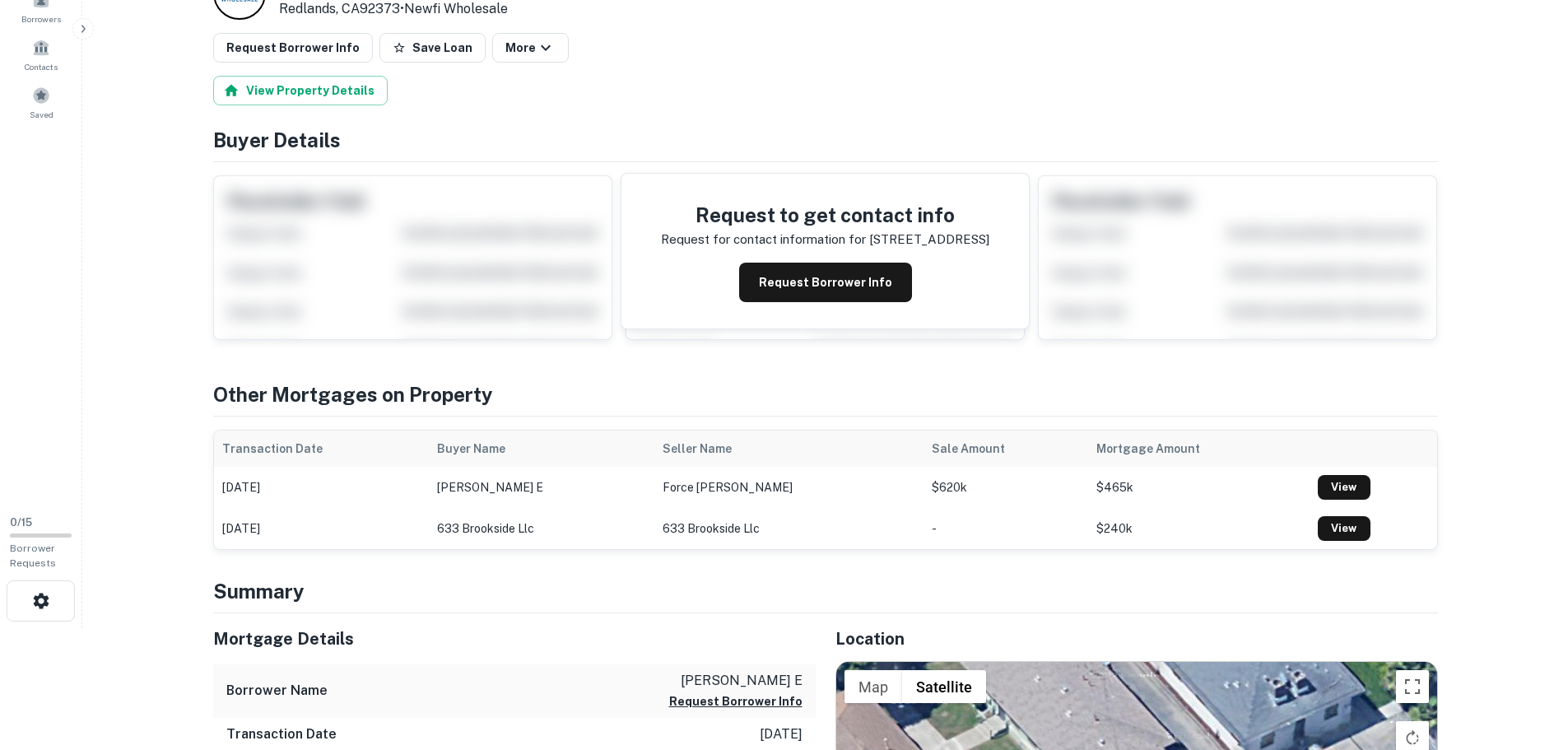
scroll to position [0, 0]
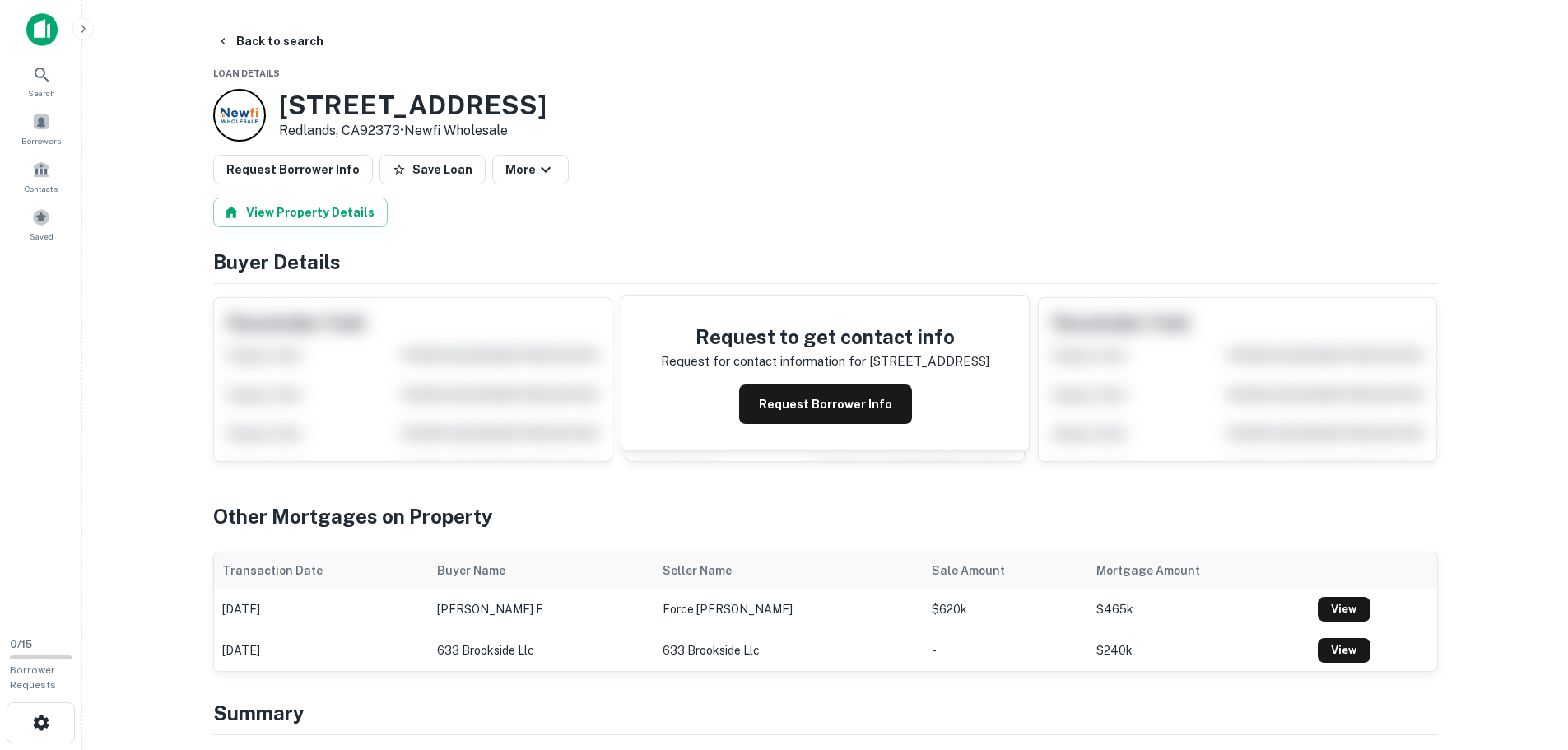
click at [48, 25] on img at bounding box center [42, 29] width 31 height 33
